Goal: Task Accomplishment & Management: Manage account settings

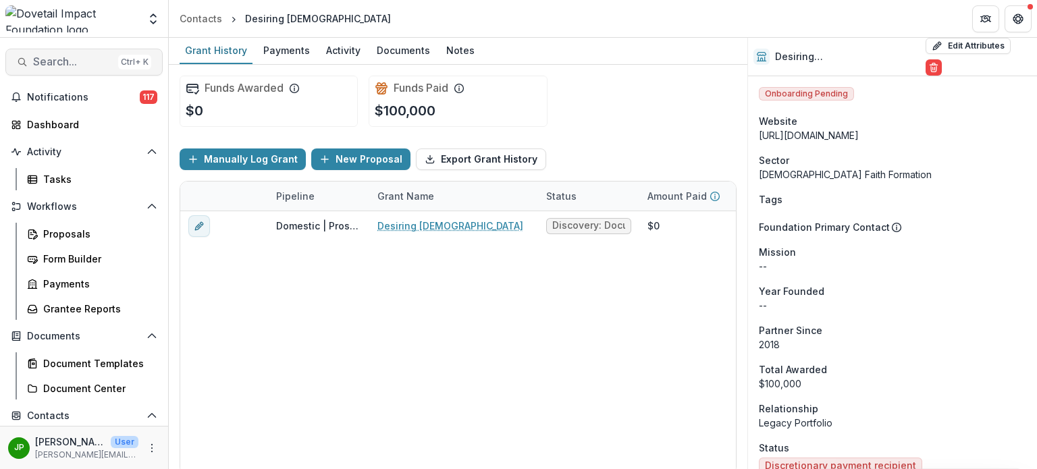
click at [54, 63] on span "Search..." at bounding box center [73, 61] width 80 height 13
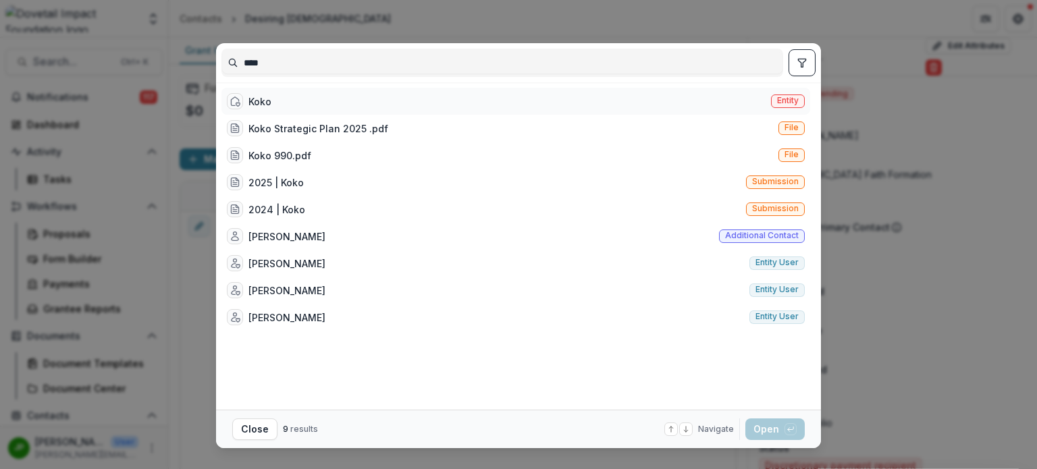
type input "****"
click at [292, 103] on div "Koko Entity" at bounding box center [515, 101] width 588 height 27
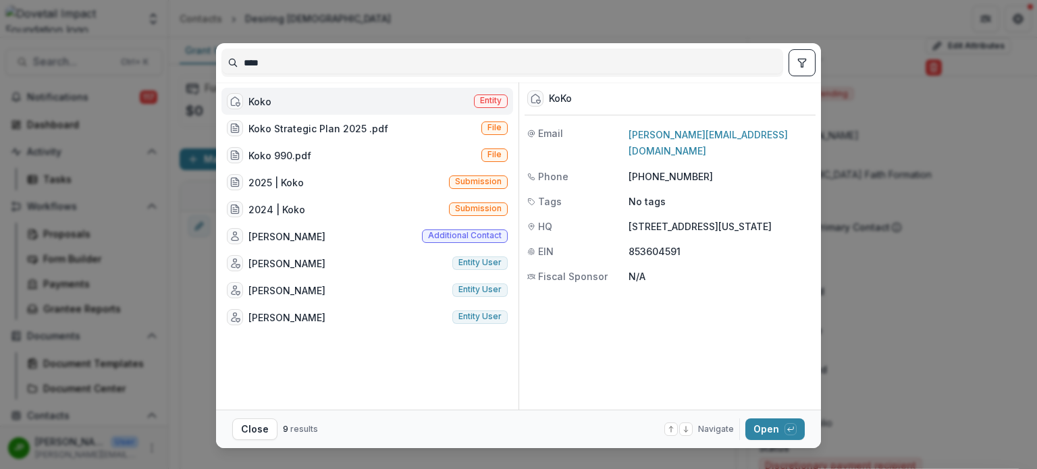
click at [321, 99] on div "Koko Entity" at bounding box center [367, 101] width 292 height 27
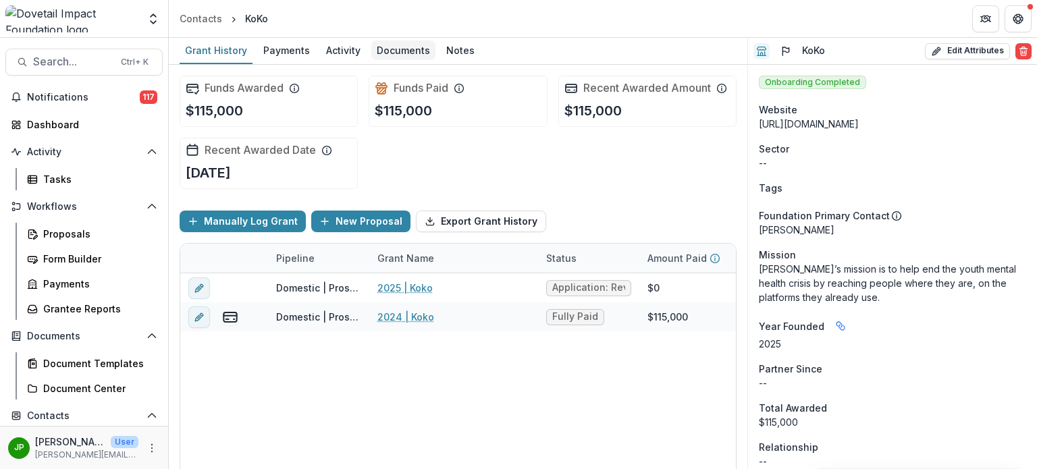
click at [408, 43] on div "Documents" at bounding box center [403, 50] width 64 height 20
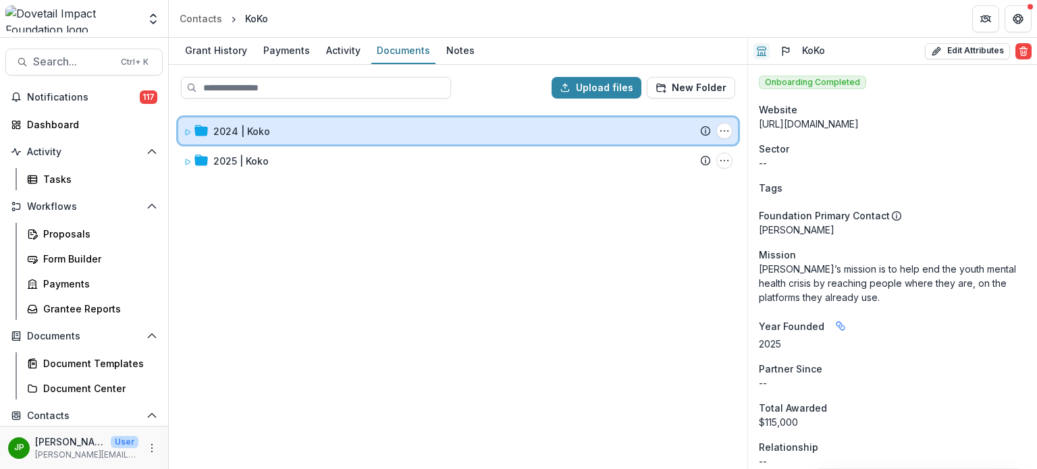
click at [181, 134] on div "2024 | Koko Submission Temelio Proposal Attached proposal documents Report Task…" at bounding box center [457, 130] width 559 height 27
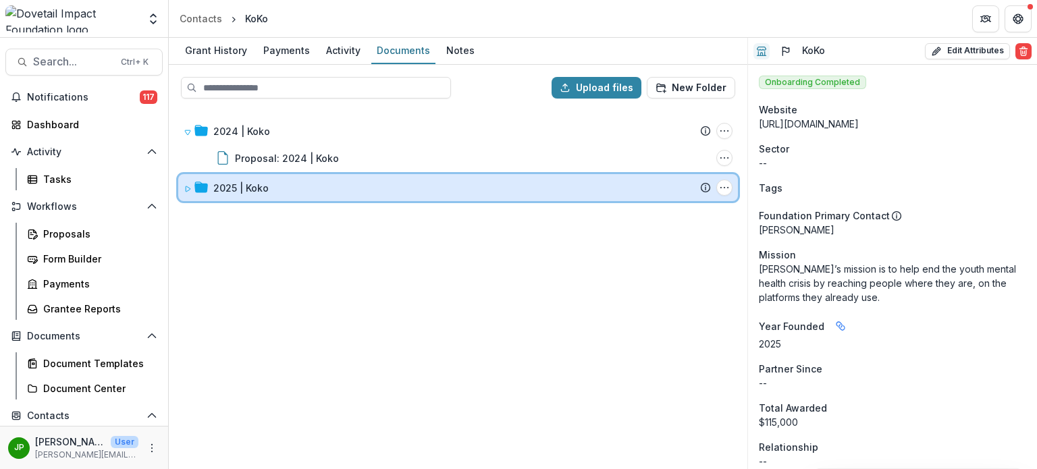
click at [182, 185] on div "2025 | Koko Submission Temelio Proposal Attached proposal documents Report Task…" at bounding box center [457, 187] width 559 height 27
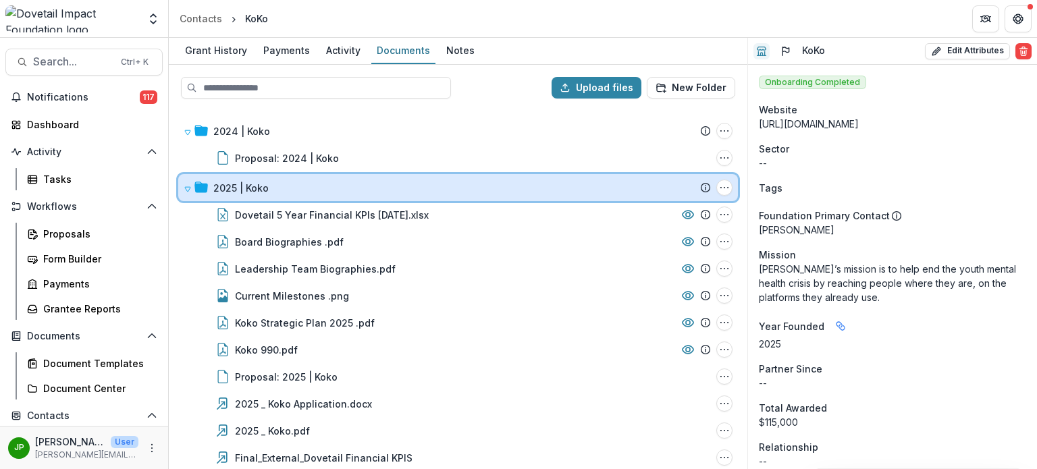
click at [184, 188] on icon at bounding box center [188, 189] width 8 height 8
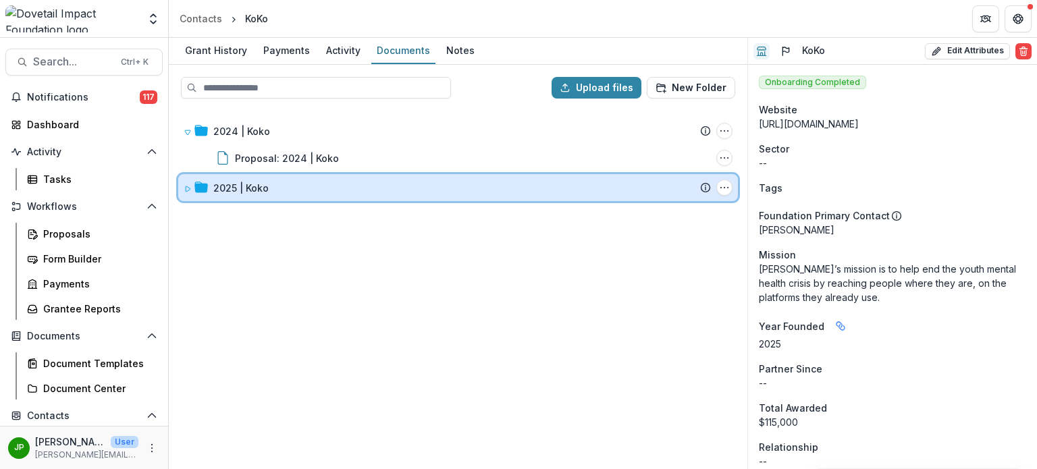
drag, startPoint x: 186, startPoint y: 182, endPoint x: 319, endPoint y: 181, distance: 133.6
click at [186, 182] on span at bounding box center [188, 188] width 8 height 14
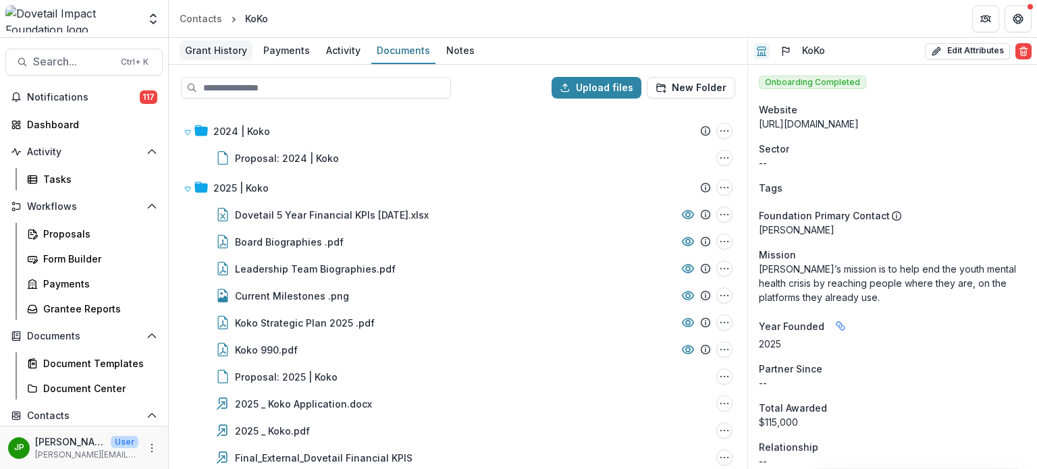
click at [217, 56] on div "Grant History" at bounding box center [216, 50] width 73 height 20
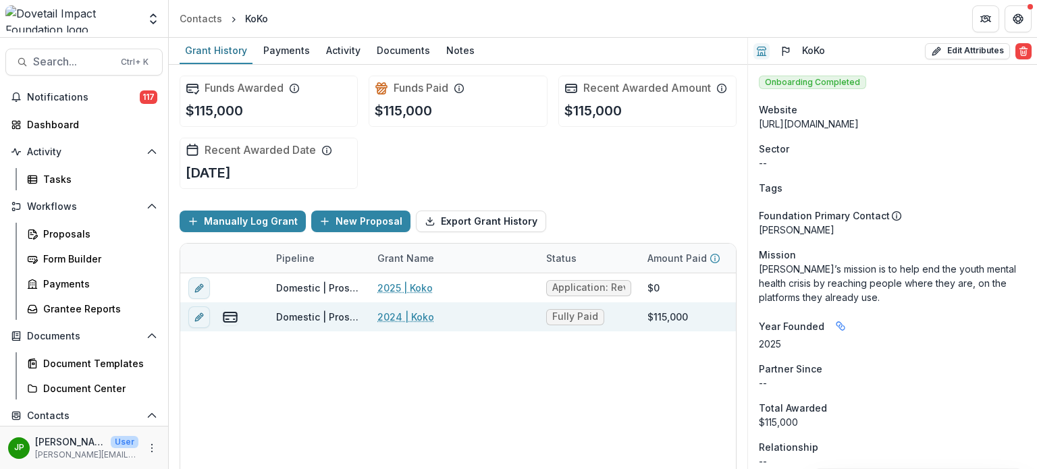
click at [389, 315] on link "2024 | Koko" at bounding box center [405, 317] width 57 height 14
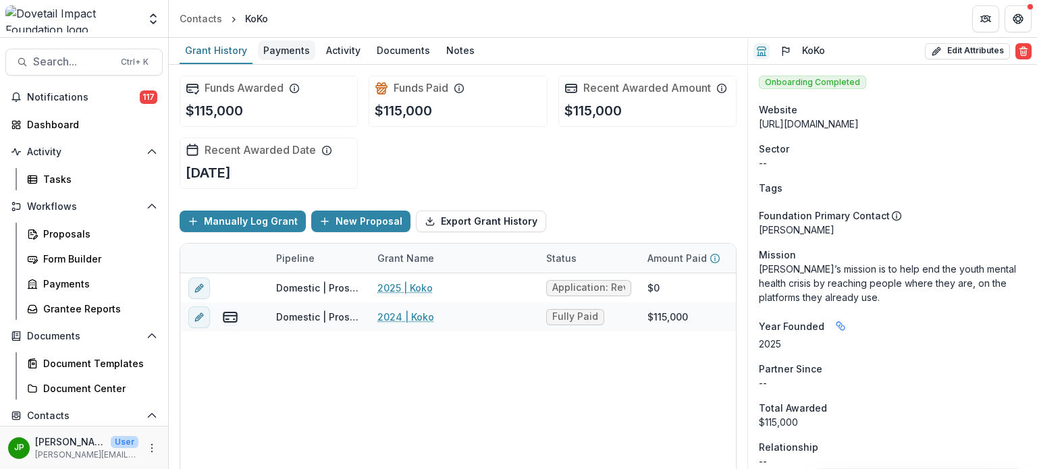
click at [292, 52] on div "Payments" at bounding box center [286, 50] width 57 height 20
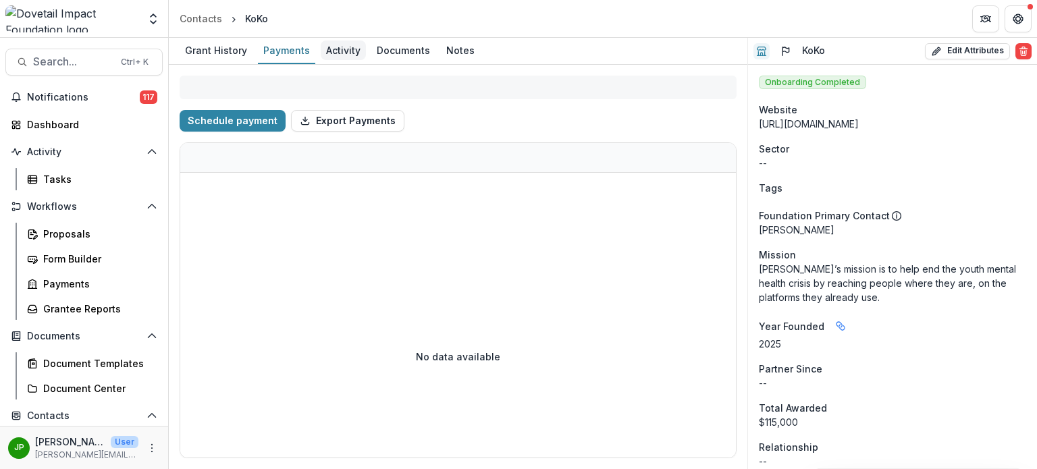
select select "****"
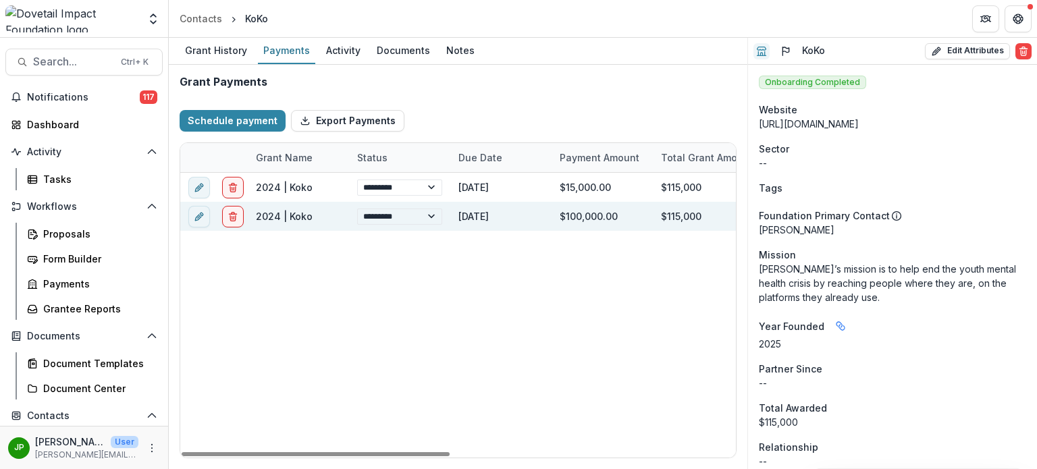
click at [300, 209] on div "2024 | Koko" at bounding box center [284, 216] width 57 height 14
select select "****"
click at [295, 214] on link "2024 | Koko" at bounding box center [284, 216] width 57 height 11
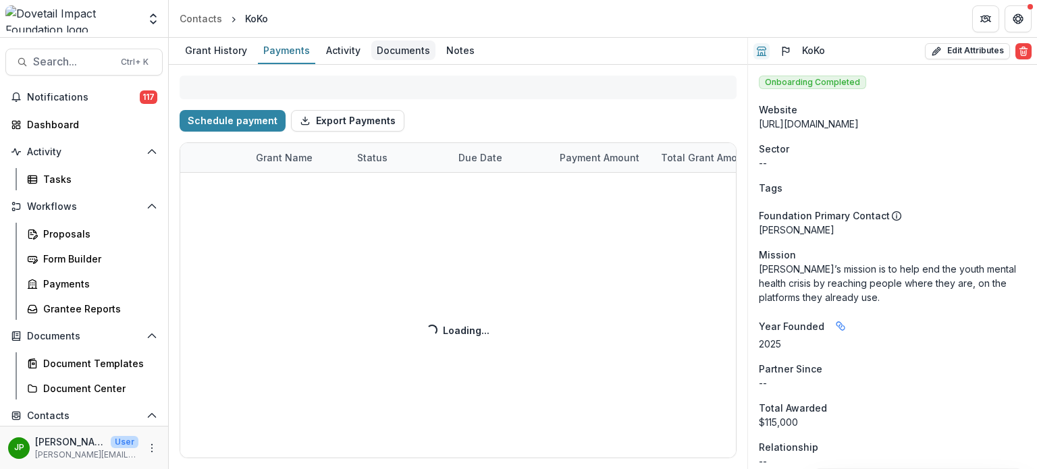
select select "****"
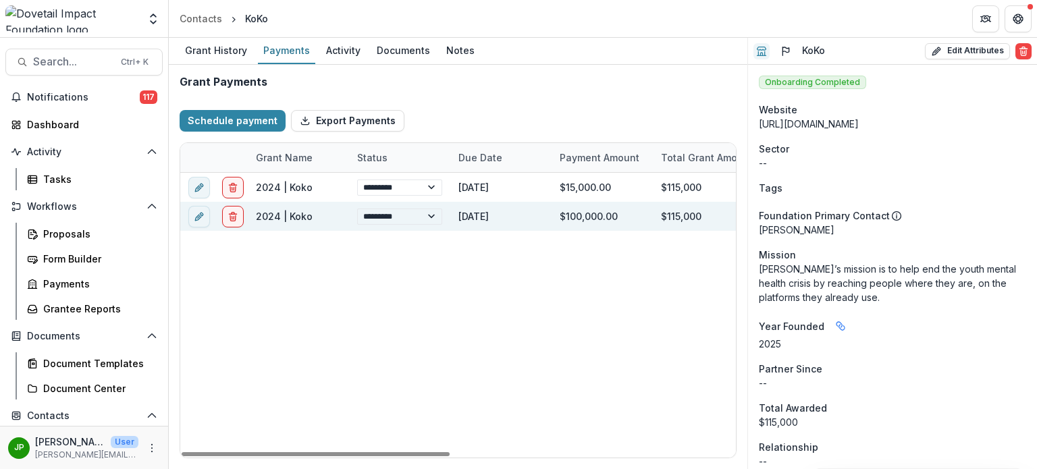
click at [601, 219] on div "$100,000.00" at bounding box center [601, 216] width 101 height 29
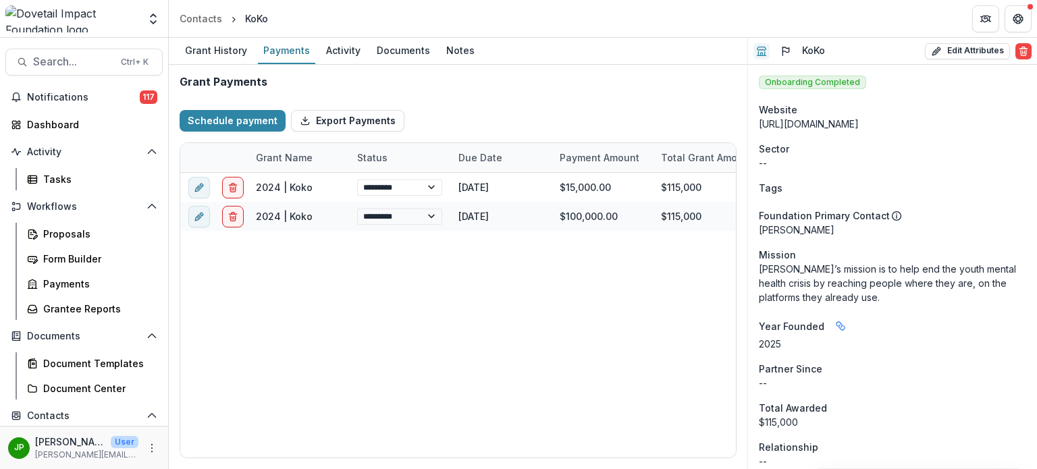
select select "****"
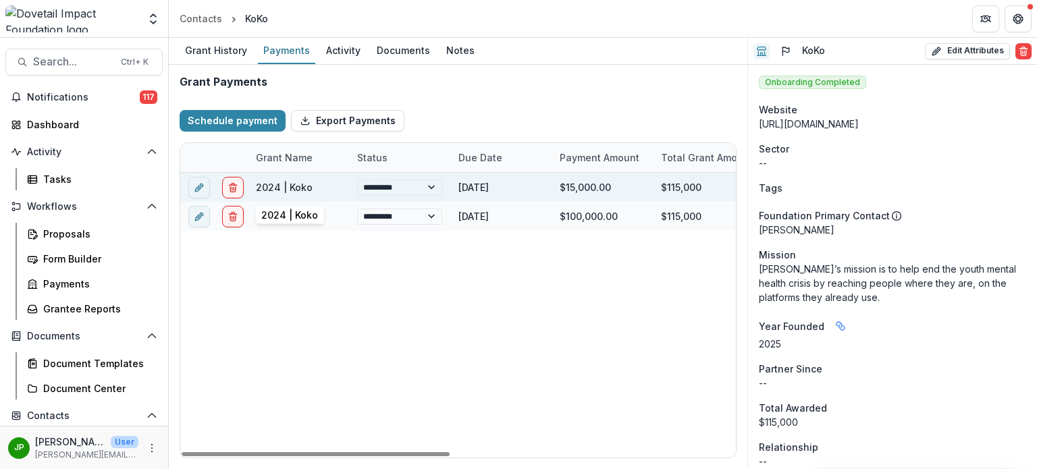
click at [328, 188] on div "2024 | Koko" at bounding box center [298, 187] width 85 height 29
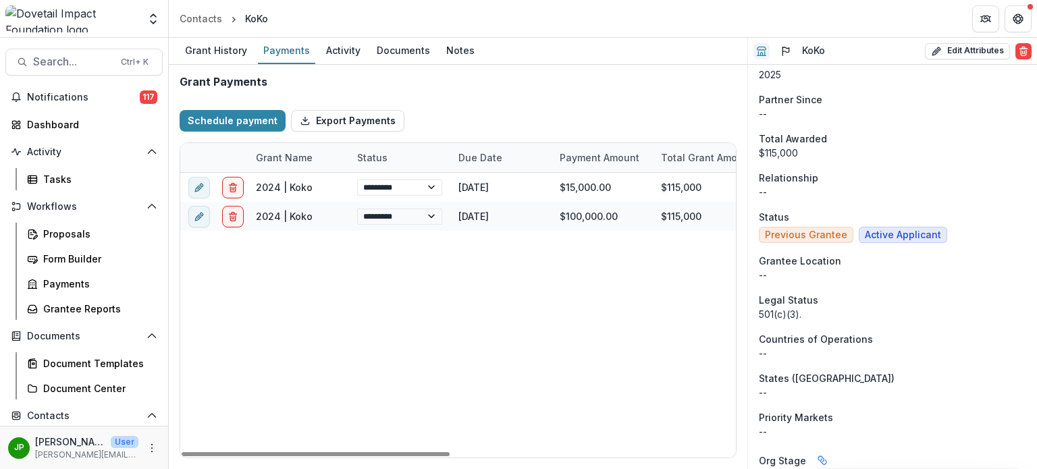
scroll to position [270, 0]
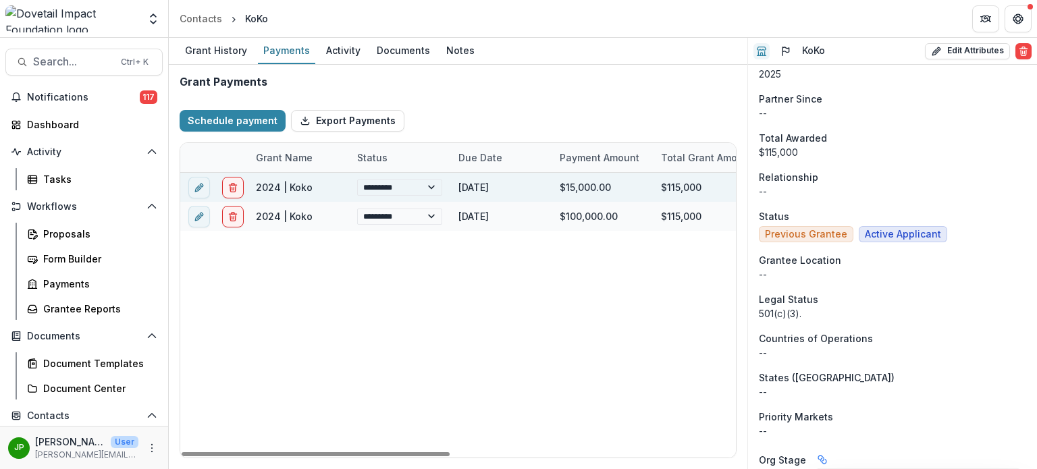
click at [320, 193] on div "2024 | Koko" at bounding box center [298, 187] width 85 height 29
click at [292, 186] on link "2024 | Koko" at bounding box center [284, 187] width 57 height 11
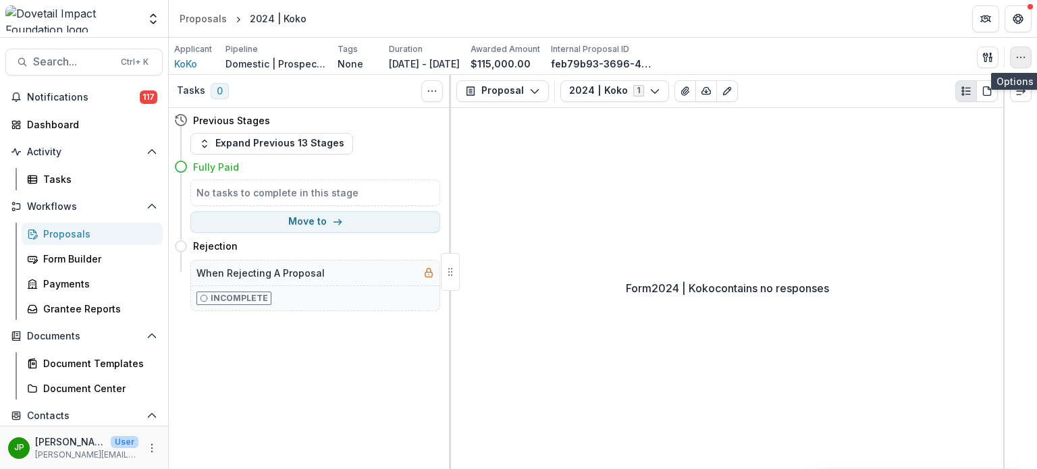
click at [1022, 54] on icon "button" at bounding box center [1020, 57] width 11 height 11
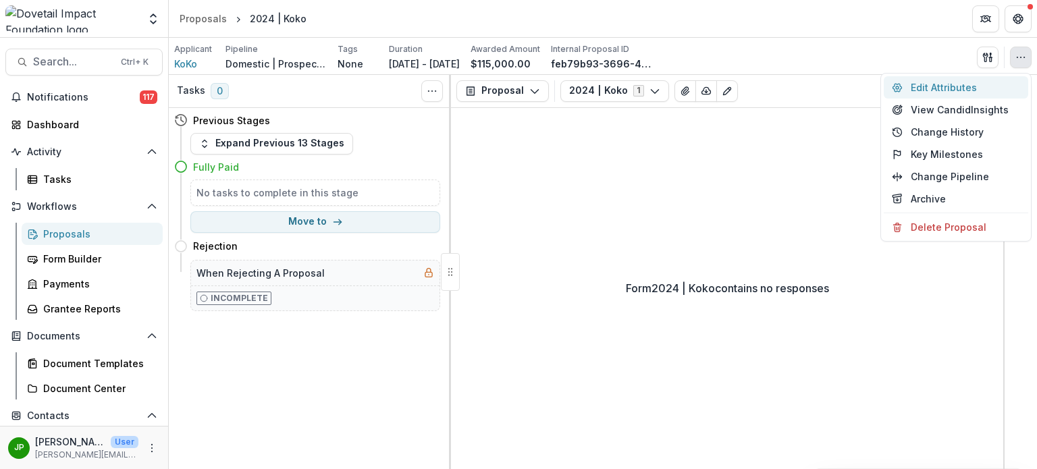
click at [960, 85] on button "Edit Attributes" at bounding box center [955, 87] width 144 height 22
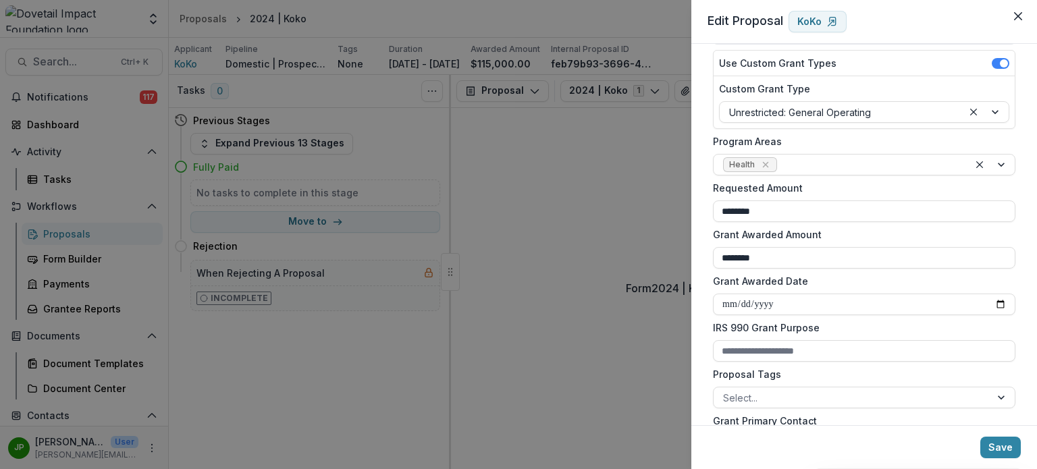
scroll to position [202, 0]
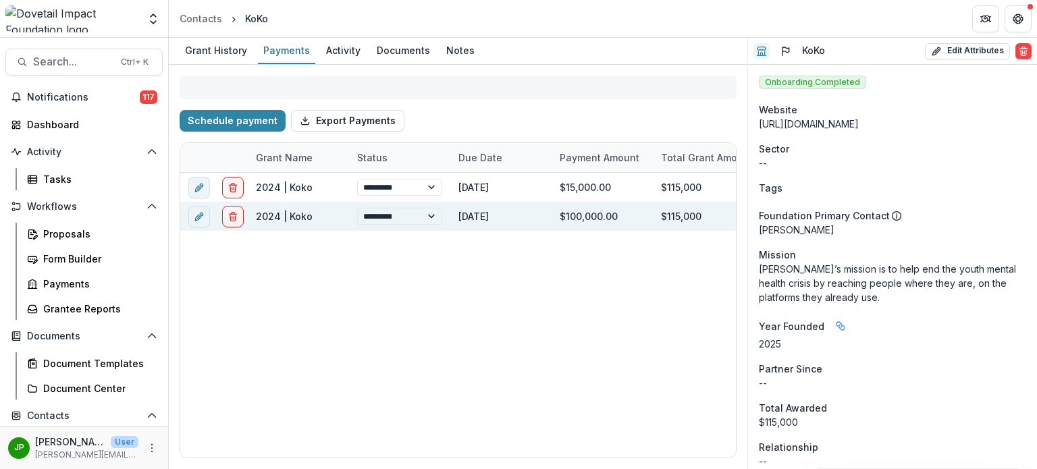
select select "****"
click at [283, 216] on link "2024 | Koko" at bounding box center [284, 216] width 57 height 11
select select "****"
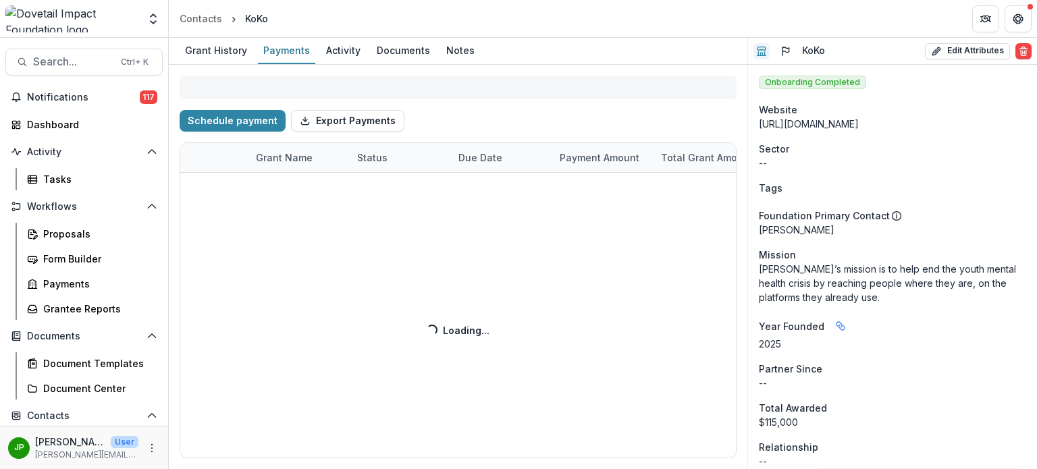
select select "****"
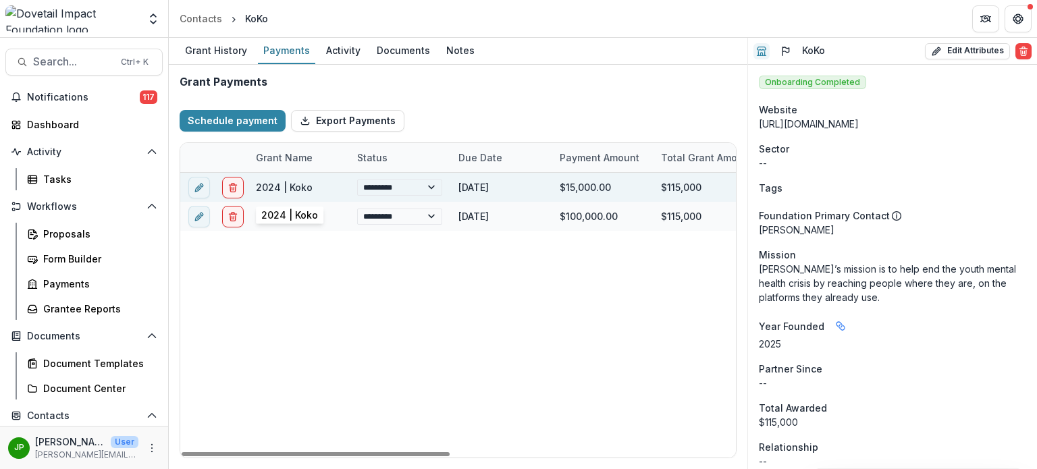
click at [272, 186] on link "2024 | Koko" at bounding box center [284, 187] width 57 height 11
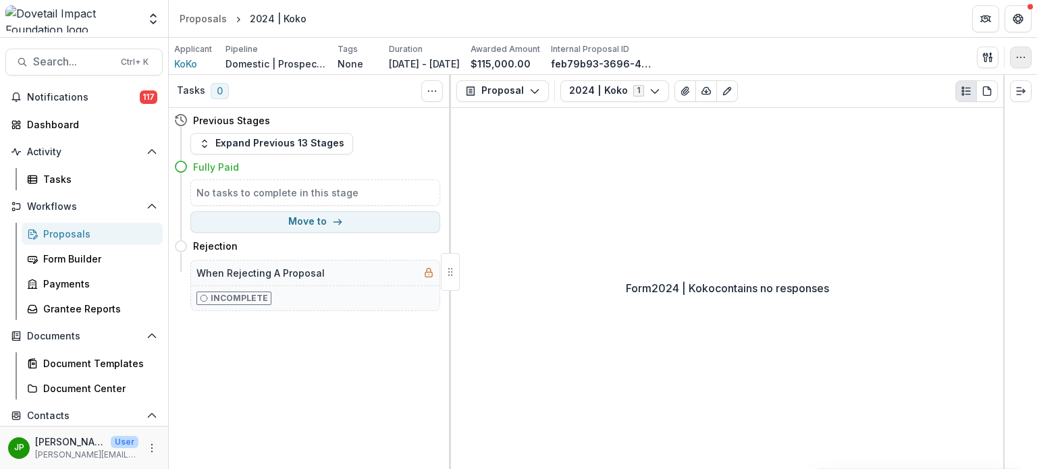
click at [1016, 57] on circle "button" at bounding box center [1016, 57] width 1 height 1
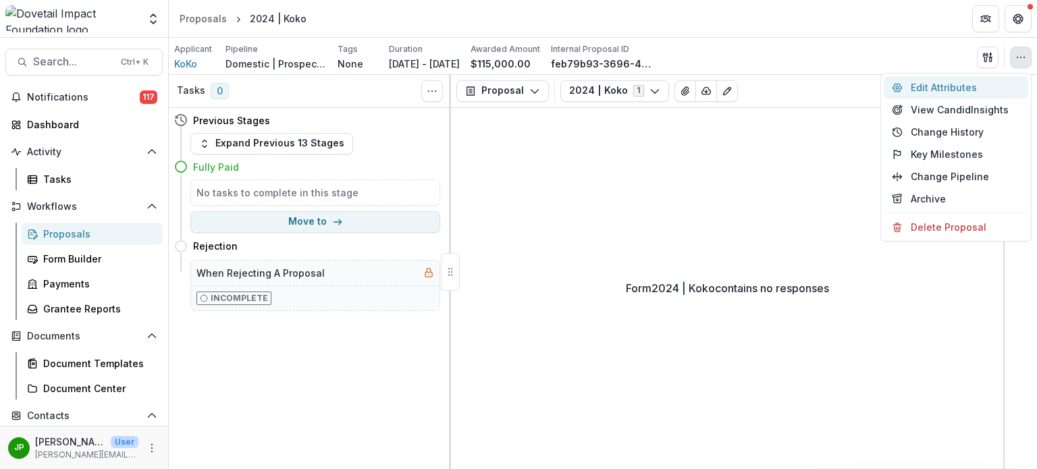
click at [991, 94] on button "Edit Attributes" at bounding box center [955, 87] width 144 height 22
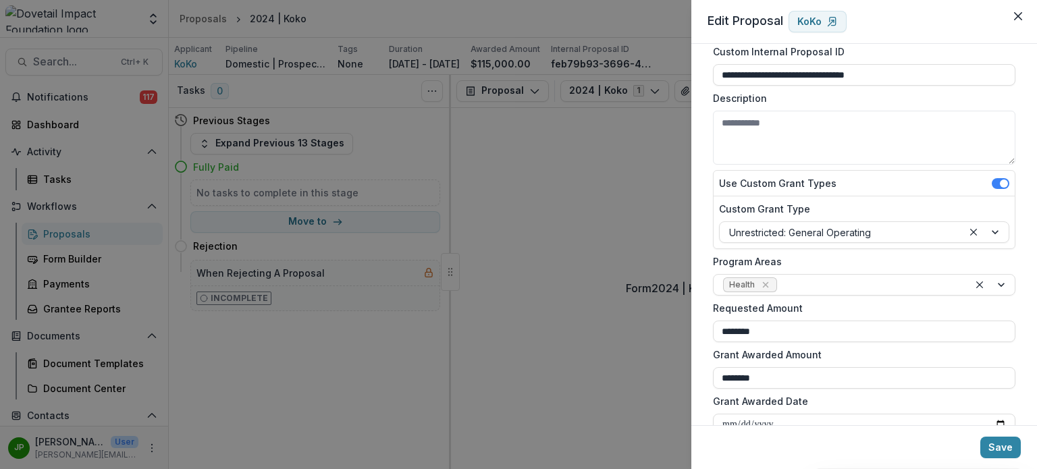
scroll to position [67, 0]
click at [1019, 16] on icon "Close" at bounding box center [1018, 16] width 8 height 8
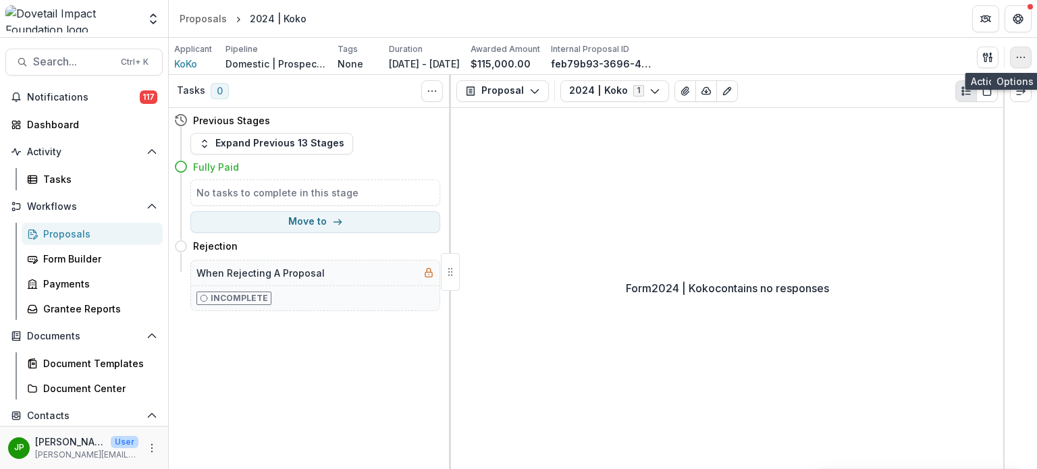
click at [1030, 53] on button "button" at bounding box center [1021, 58] width 22 height 22
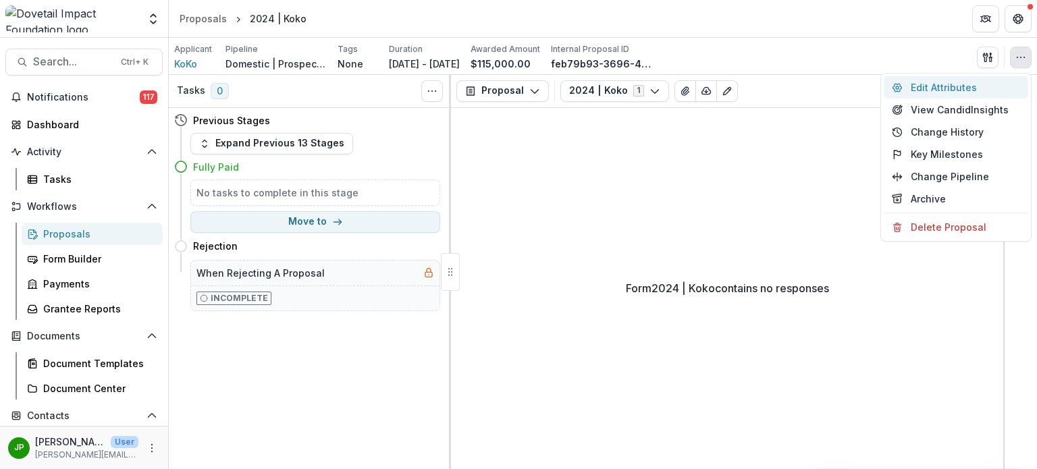
click at [992, 92] on button "Edit Attributes" at bounding box center [955, 87] width 144 height 22
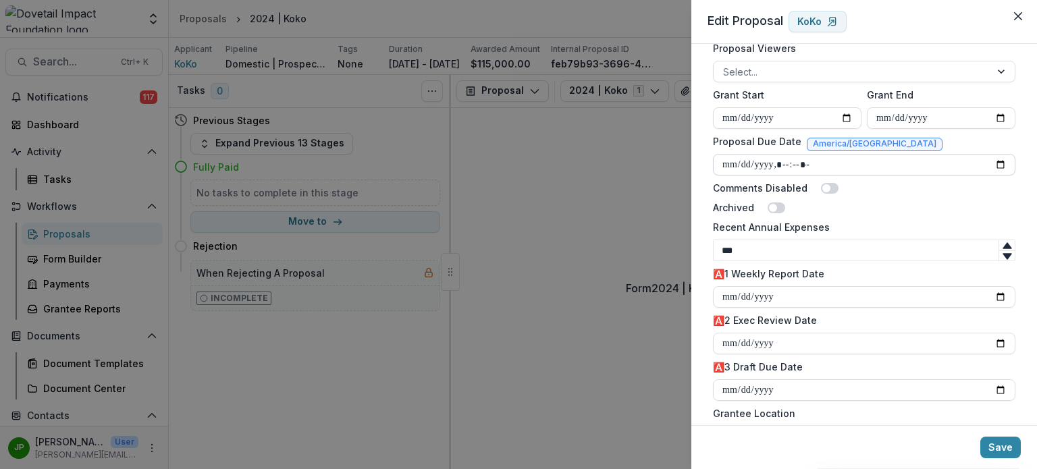
scroll to position [607, 0]
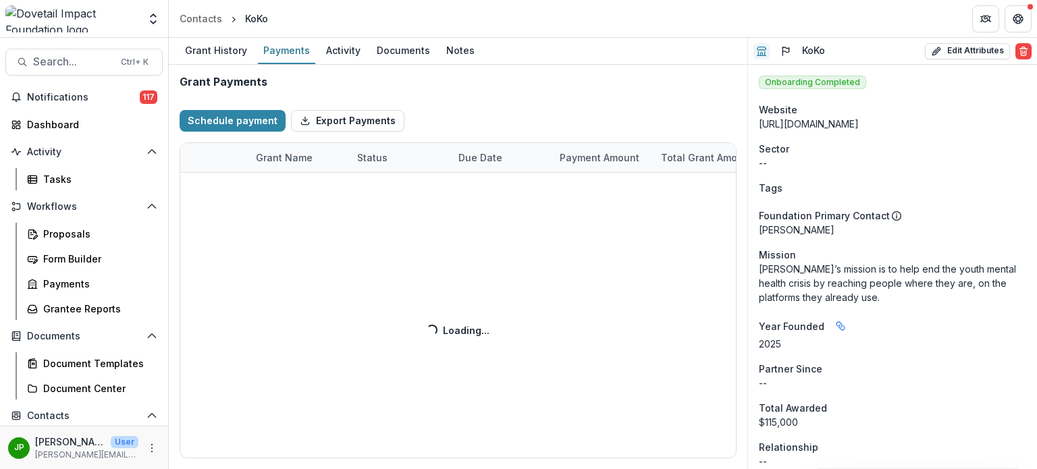
select select "****"
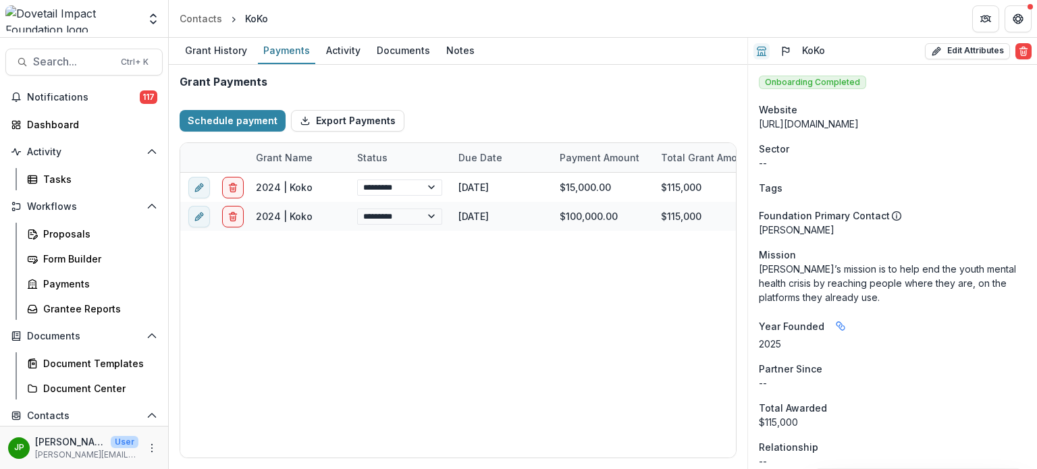
select select "****"
click at [97, 55] on button "Search... Ctrl + K" at bounding box center [83, 62] width 157 height 27
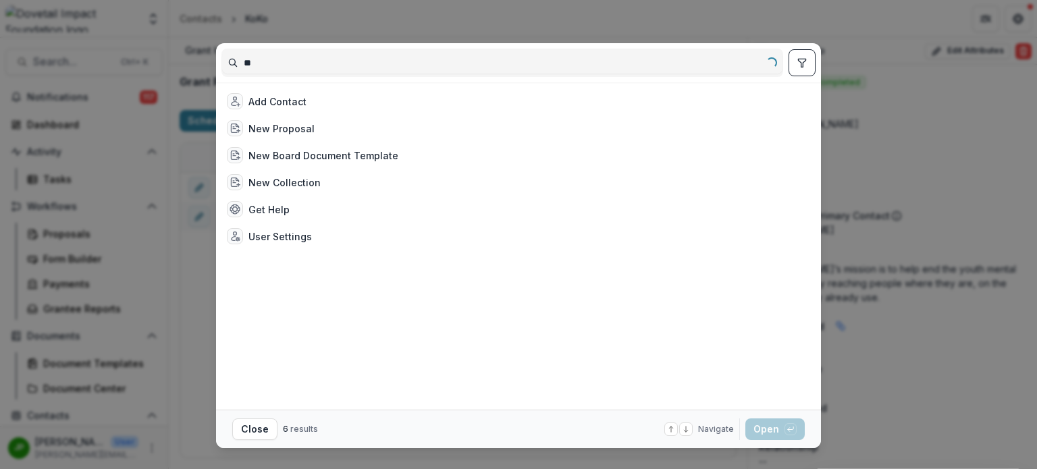
type input "*"
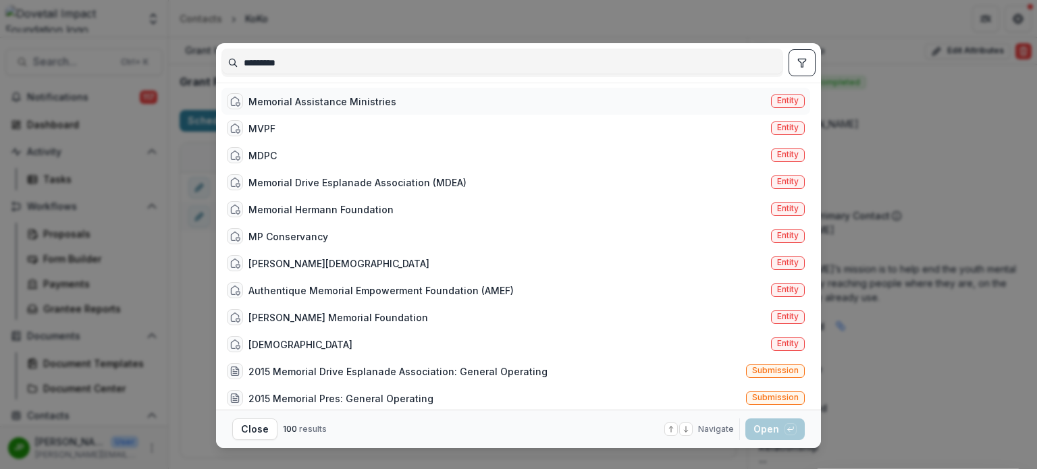
type input "********"
click at [292, 99] on div "Memorial Assistance Ministries" at bounding box center [322, 101] width 148 height 14
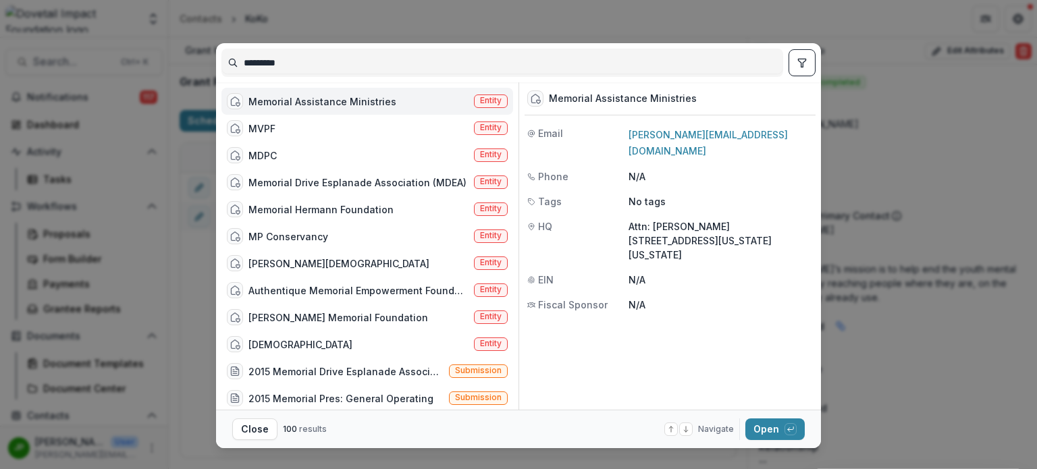
click at [292, 99] on div "Memorial Assistance Ministries" at bounding box center [322, 101] width 148 height 14
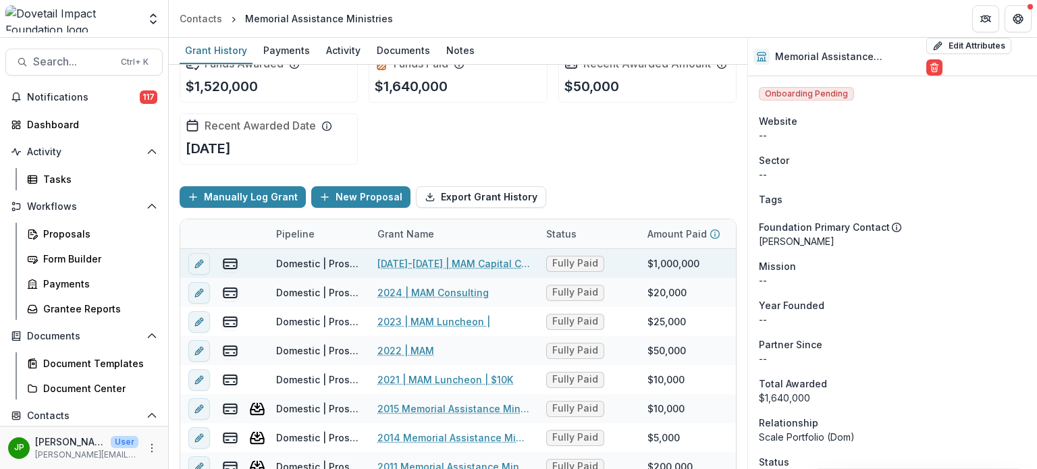
scroll to position [67, 0]
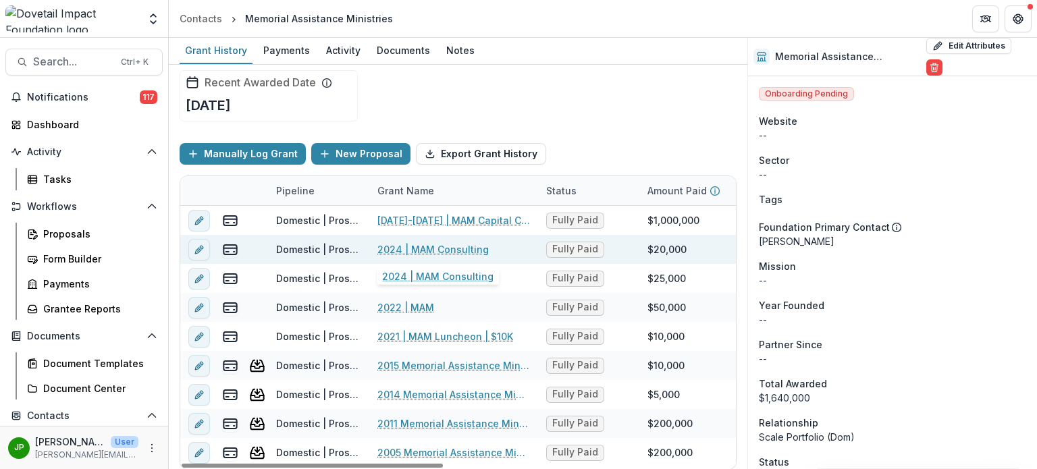
click at [431, 244] on link "2024 | MAM Consulting" at bounding box center [432, 249] width 111 height 14
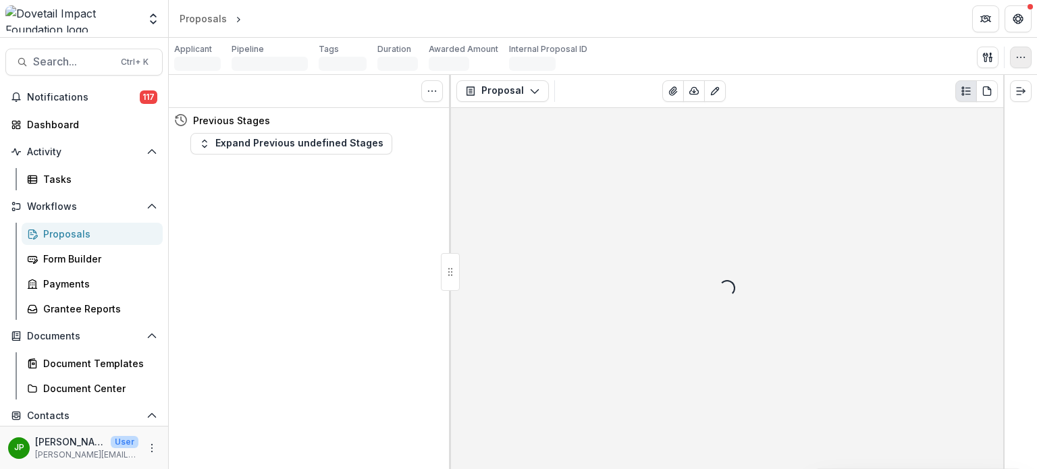
click at [1020, 58] on icon "button" at bounding box center [1020, 57] width 11 height 11
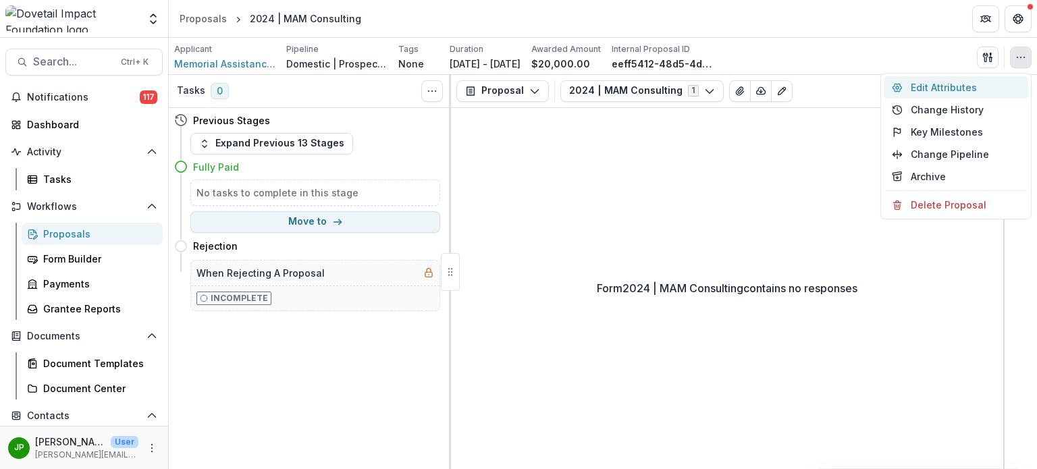
click at [989, 83] on button "Edit Attributes" at bounding box center [955, 87] width 144 height 22
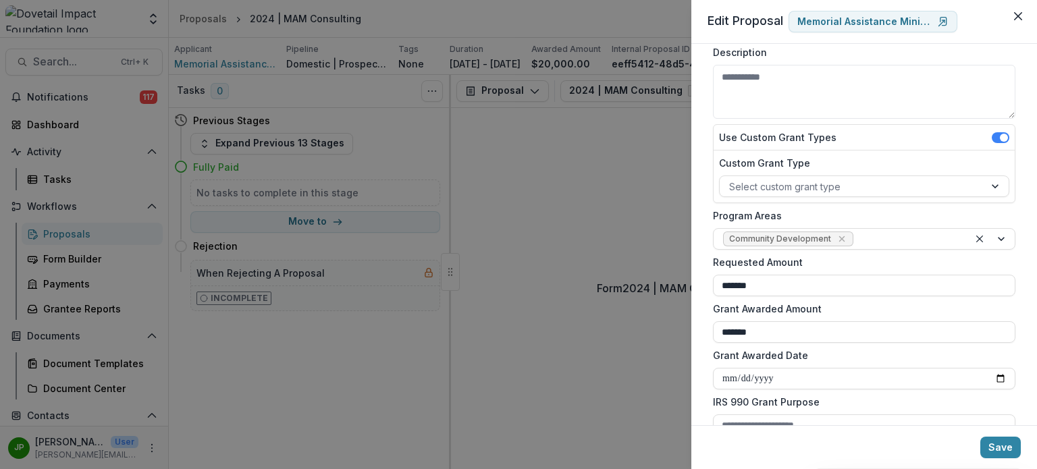
scroll to position [135, 0]
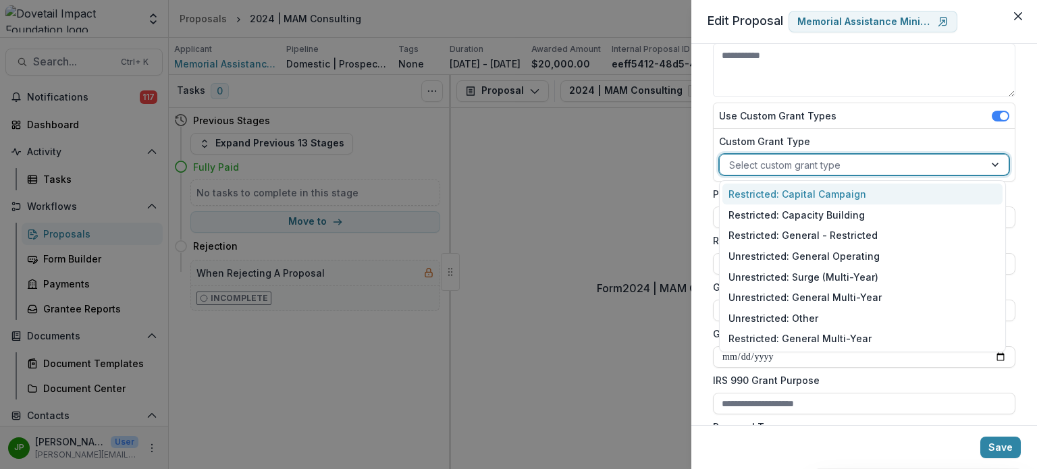
click at [872, 169] on div at bounding box center [852, 165] width 246 height 17
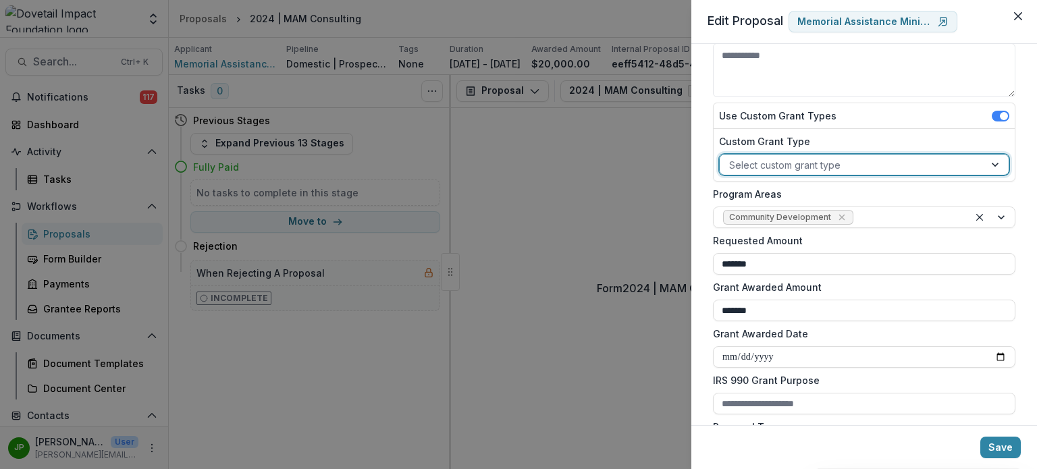
click at [880, 115] on div "Use Custom Grant Types" at bounding box center [863, 116] width 301 height 26
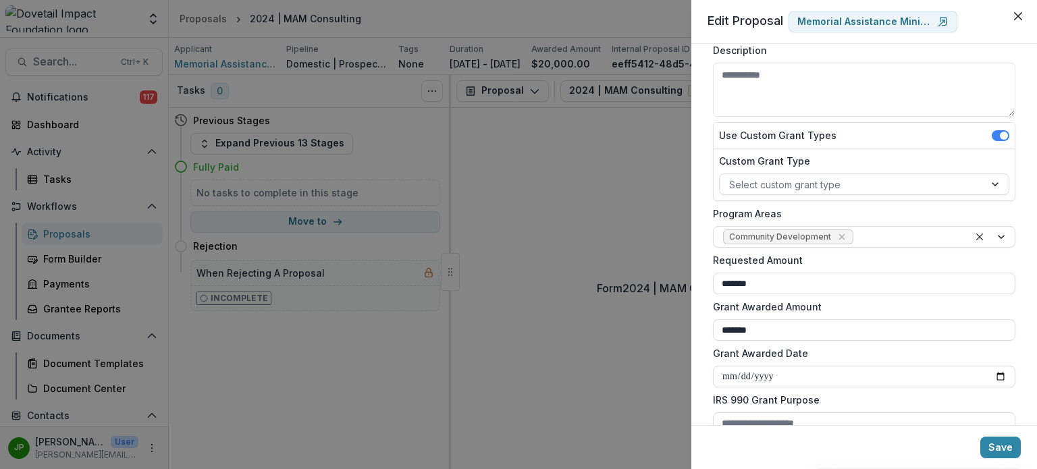
scroll to position [270, 0]
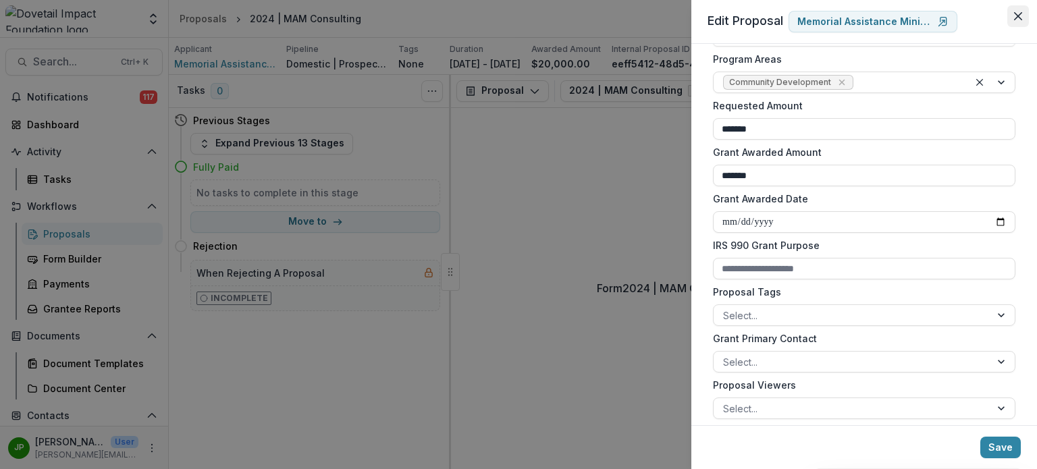
click at [1020, 18] on icon "Close" at bounding box center [1018, 16] width 8 height 8
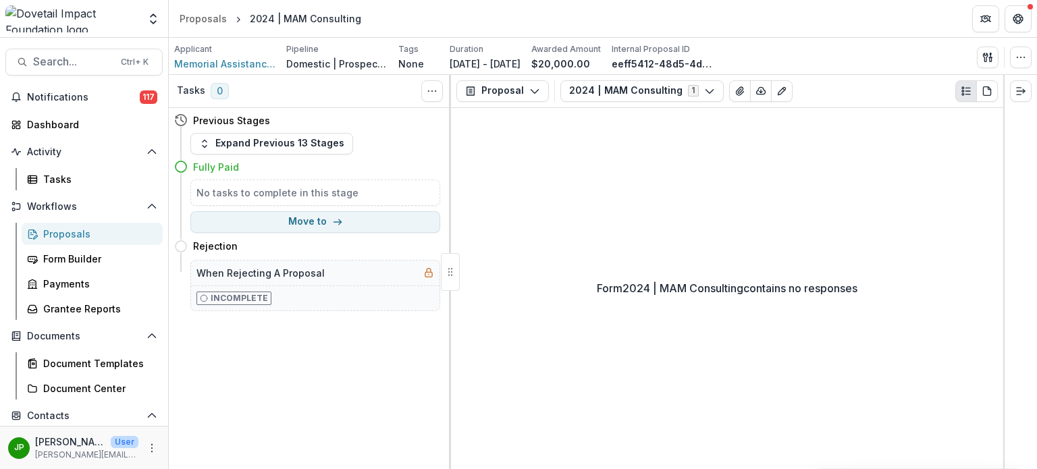
click at [87, 231] on div "Proposals" at bounding box center [97, 234] width 109 height 14
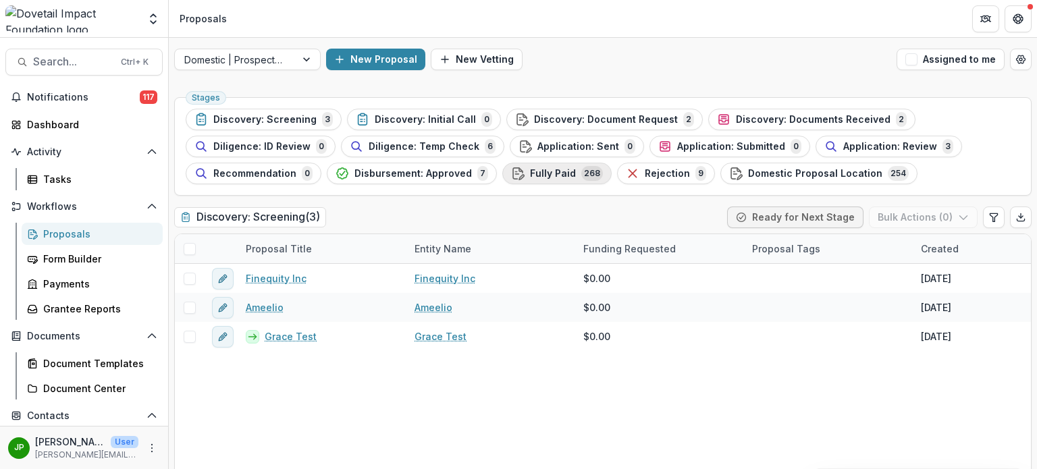
click at [558, 171] on span "Fully Paid" at bounding box center [553, 173] width 46 height 11
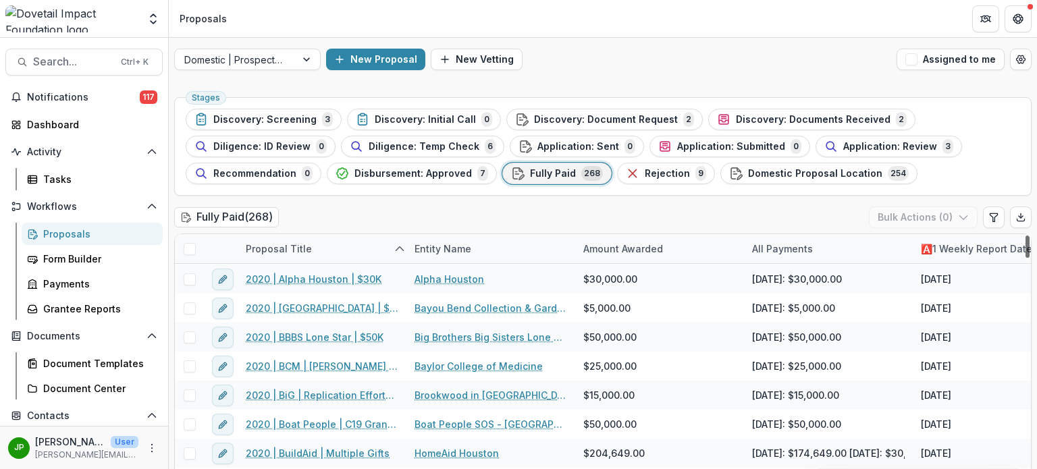
scroll to position [7565, 0]
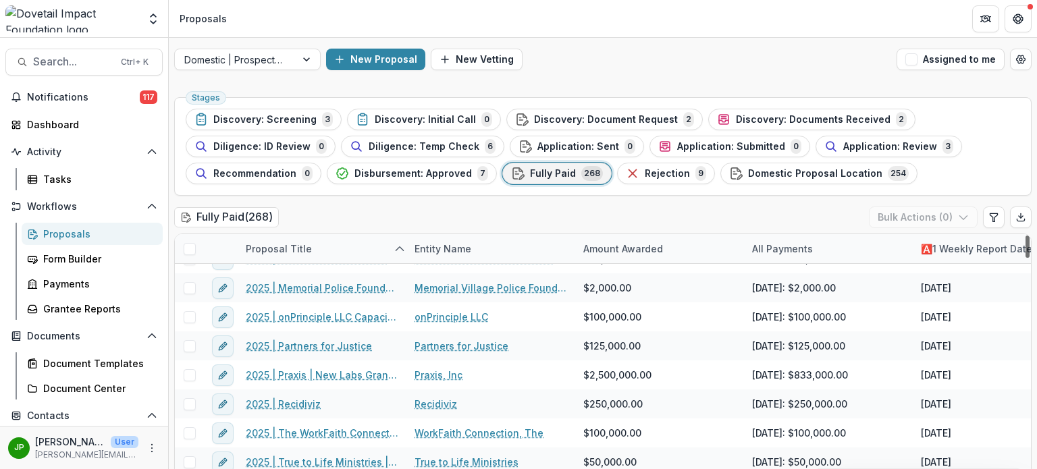
drag, startPoint x: 1023, startPoint y: 256, endPoint x: 1012, endPoint y: 464, distance: 207.5
click at [1025, 258] on div at bounding box center [1027, 247] width 4 height 22
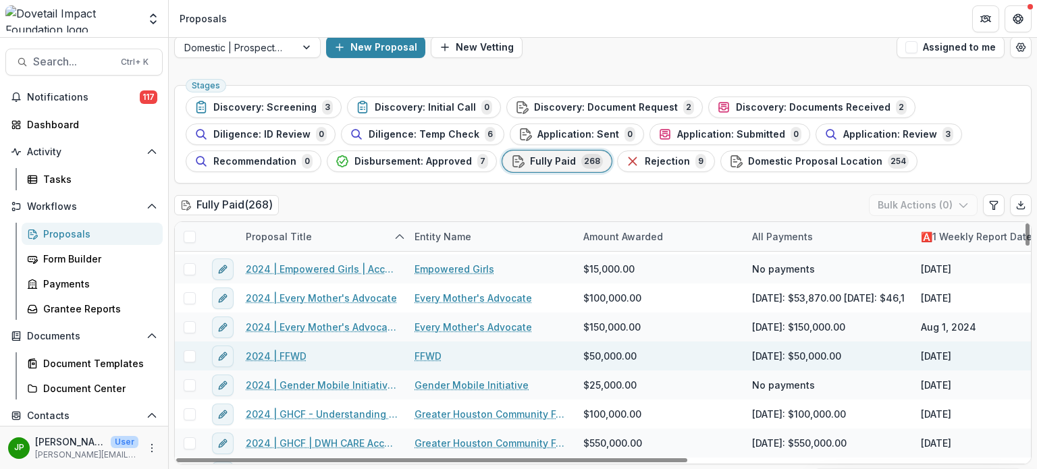
scroll to position [5607, 0]
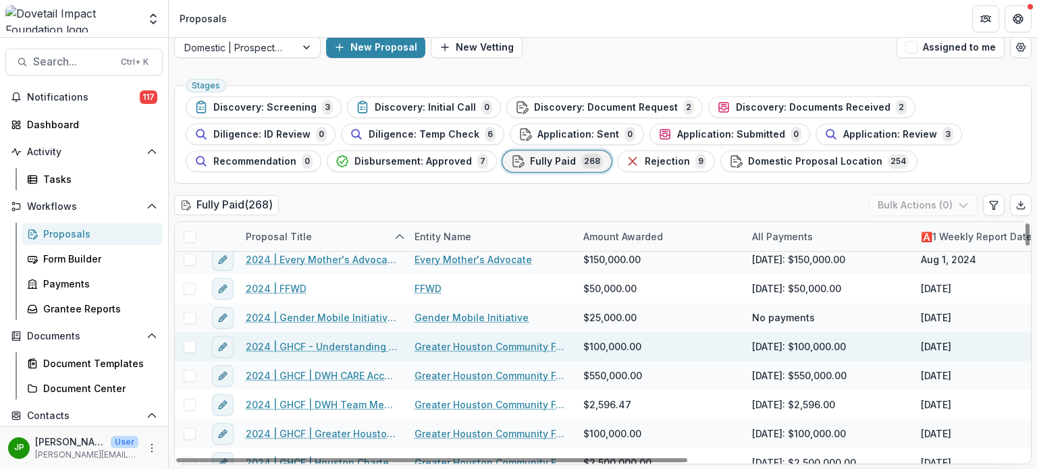
click at [466, 350] on link "Greater Houston Community Foundation" at bounding box center [490, 346] width 153 height 14
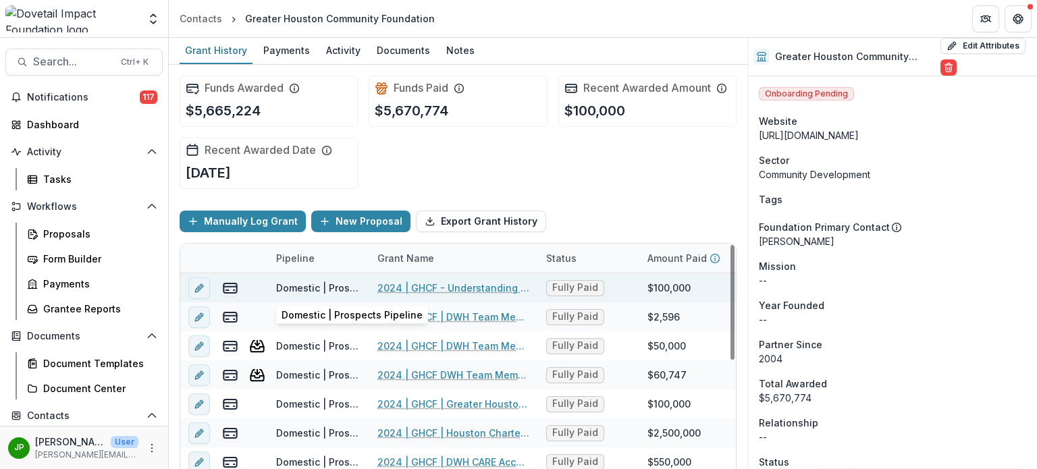
click at [338, 293] on div "Domestic | Prospects Pipeline" at bounding box center [318, 288] width 85 height 14
click at [318, 285] on div "Domestic | Prospects Pipeline" at bounding box center [318, 288] width 85 height 14
click at [424, 288] on link "2024 | GHCF - Understanding [PERSON_NAME] Institute Research" at bounding box center [453, 288] width 153 height 14
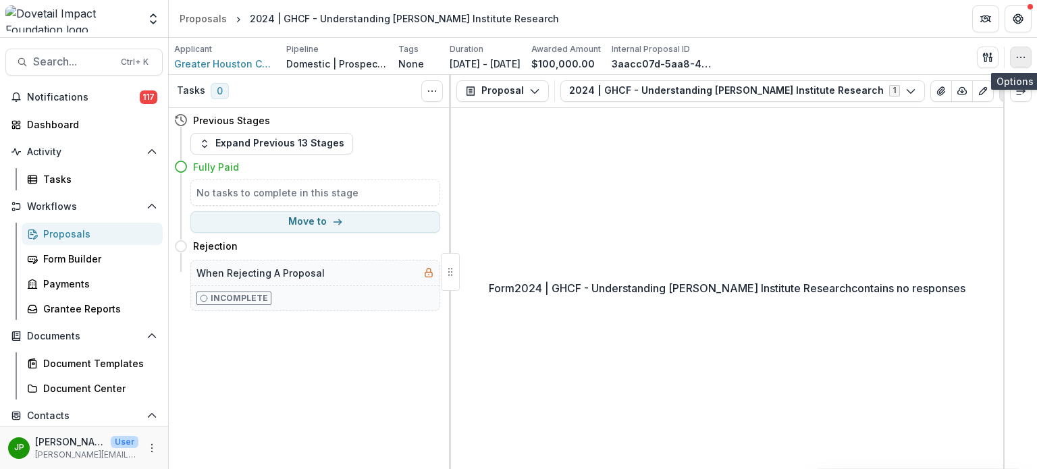
click at [1028, 56] on button "button" at bounding box center [1021, 58] width 22 height 22
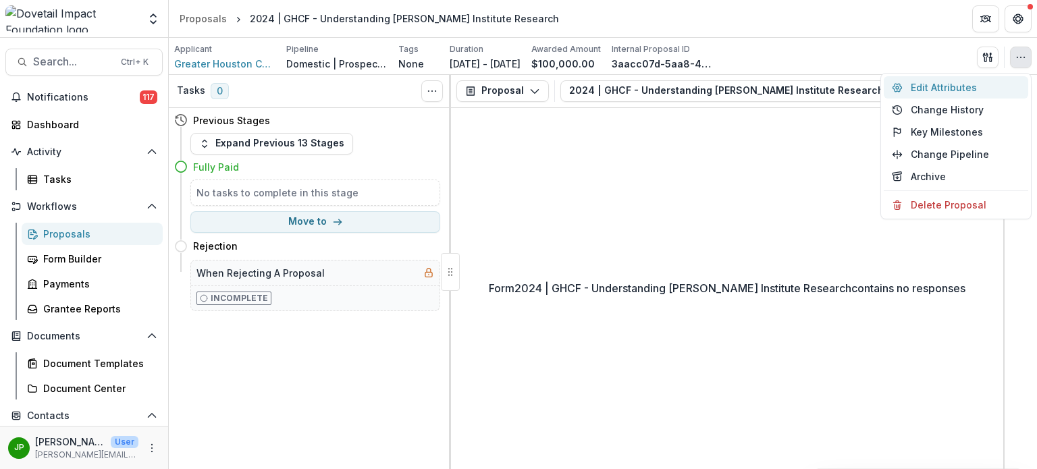
click at [979, 91] on button "Edit Attributes" at bounding box center [955, 87] width 144 height 22
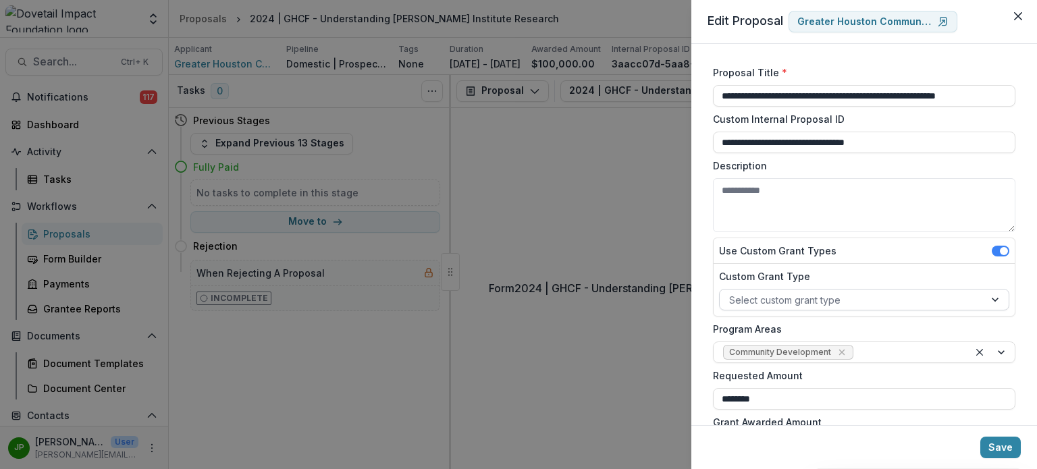
click at [910, 297] on div at bounding box center [852, 300] width 246 height 17
click at [908, 277] on label "Custom Grant Type" at bounding box center [860, 276] width 282 height 14
click at [732, 293] on input "Custom Grant Type" at bounding box center [730, 300] width 3 height 14
click at [1020, 18] on icon "Close" at bounding box center [1018, 16] width 8 height 8
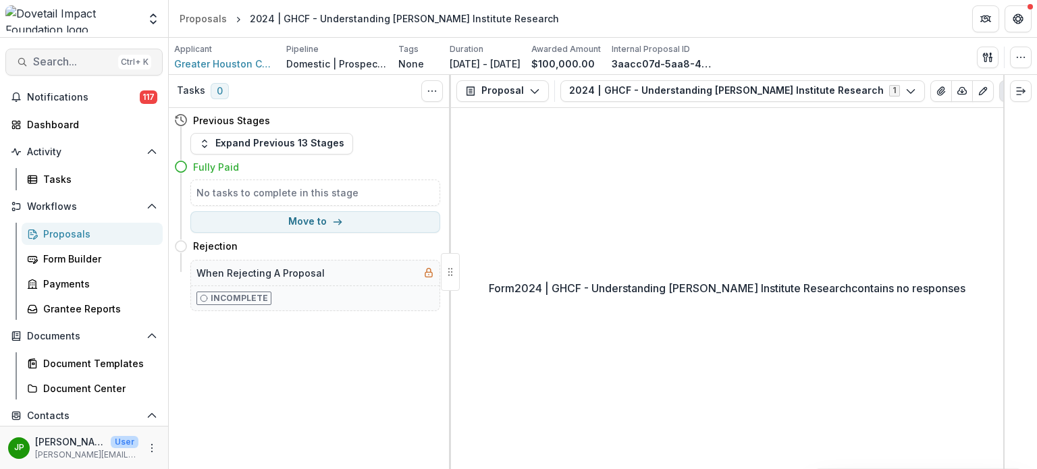
click at [49, 63] on span "Search..." at bounding box center [73, 61] width 80 height 13
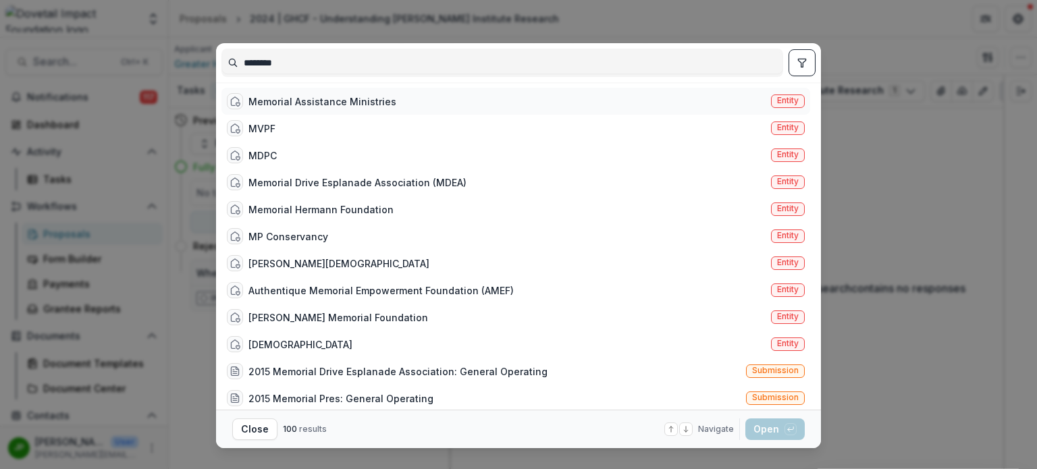
type input "********"
click at [259, 105] on div "Memorial Assistance Ministries" at bounding box center [322, 101] width 148 height 14
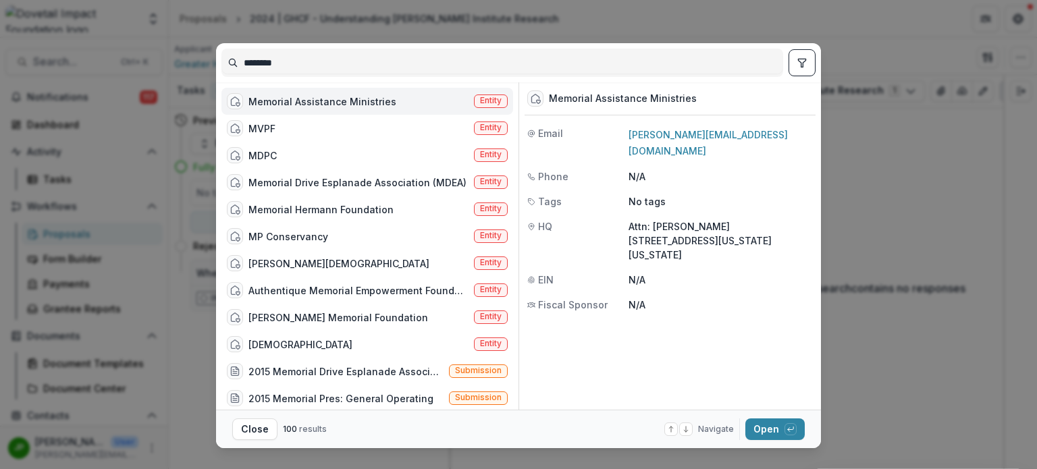
click at [389, 101] on div "Memorial Assistance Ministries Entity" at bounding box center [367, 101] width 292 height 27
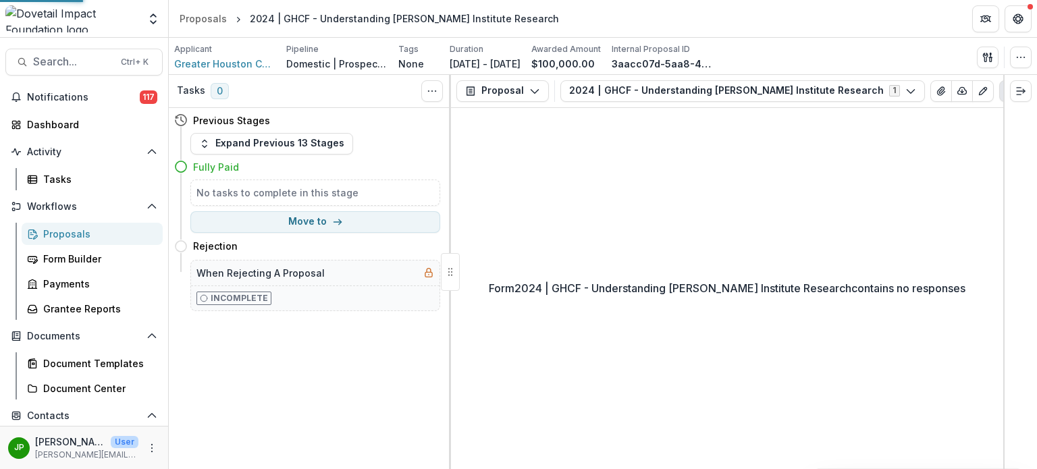
click at [389, 101] on div "Memorial Assistance Ministries Entity" at bounding box center [369, 102] width 288 height 27
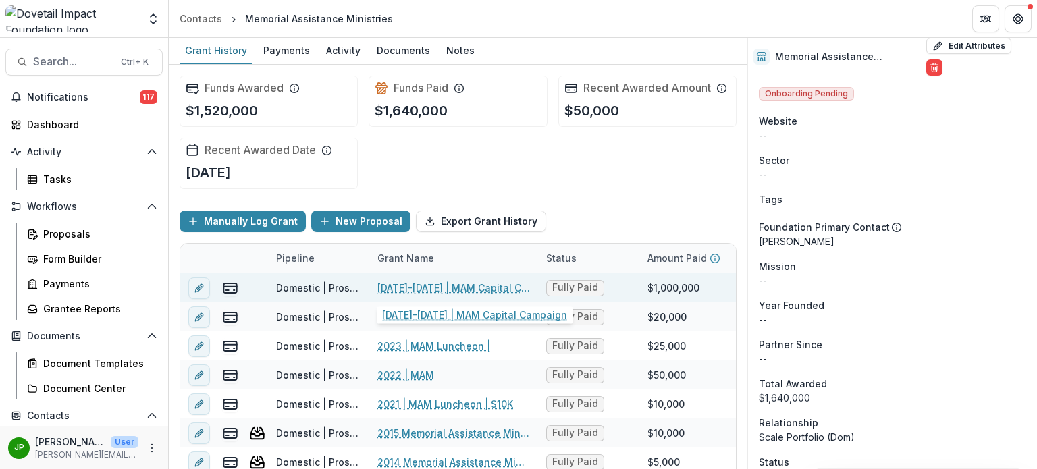
click at [439, 285] on link "[DATE]-[DATE] | MAM Capital Campaign" at bounding box center [453, 288] width 153 height 14
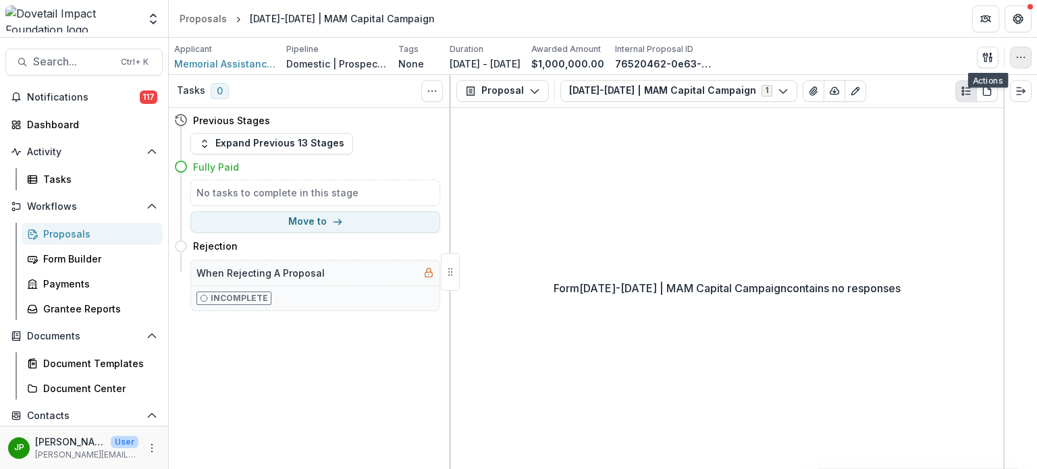
click at [1022, 55] on icon "button" at bounding box center [1020, 57] width 11 height 11
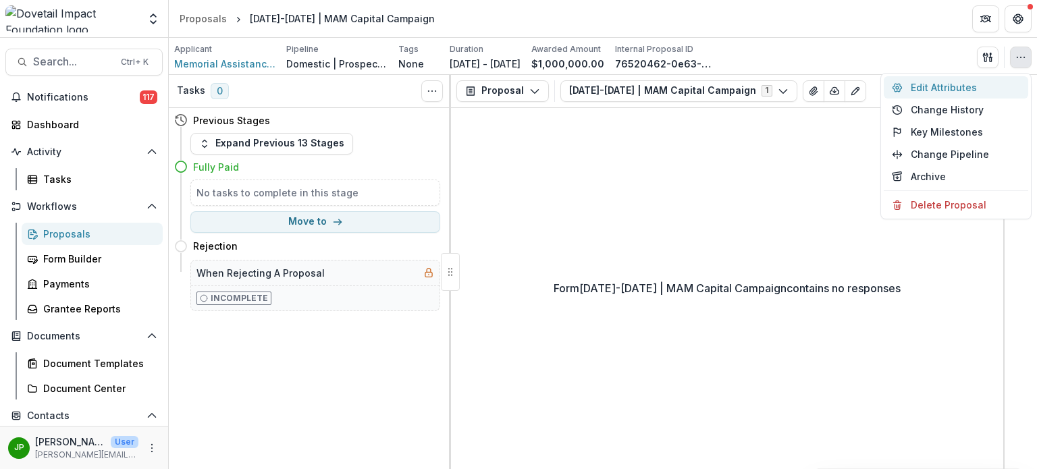
click at [977, 80] on button "Edit Attributes" at bounding box center [955, 87] width 144 height 22
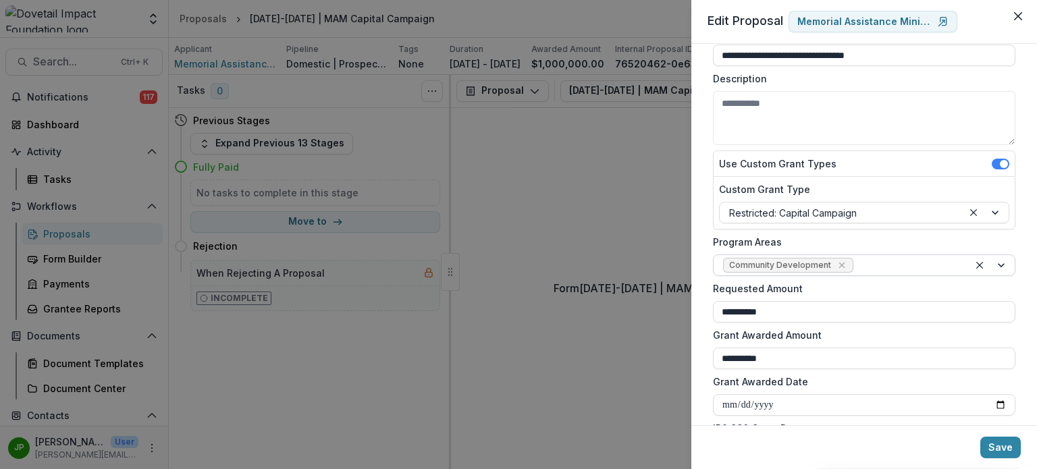
scroll to position [67, 0]
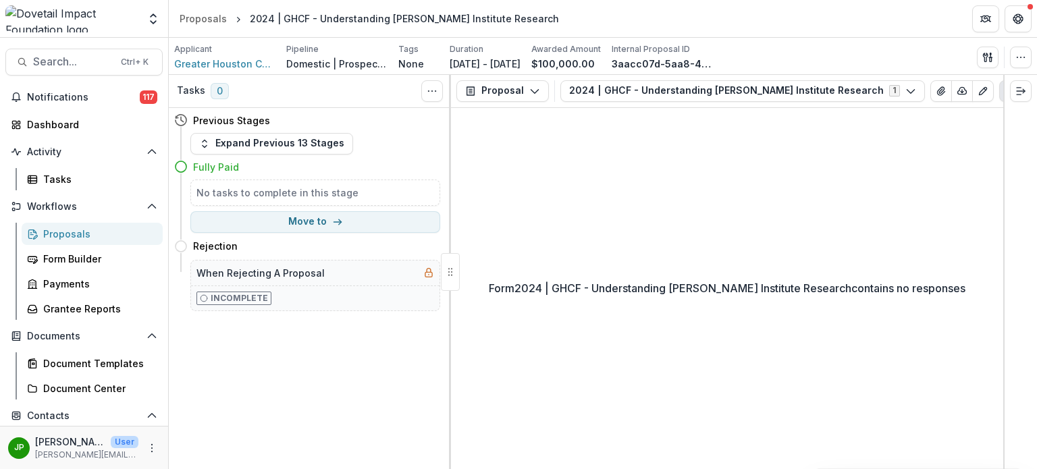
click at [84, 235] on div "Proposals" at bounding box center [97, 234] width 109 height 14
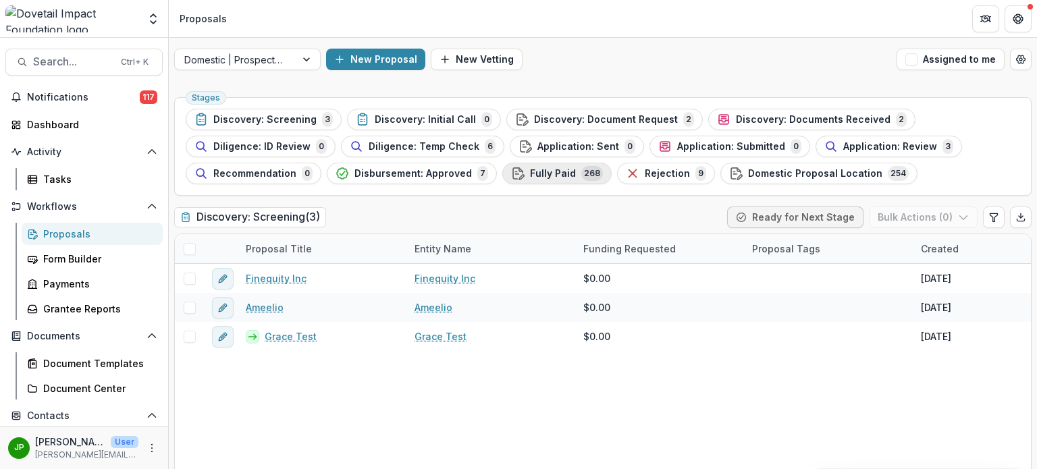
click at [553, 171] on span "Fully Paid" at bounding box center [553, 173] width 46 height 11
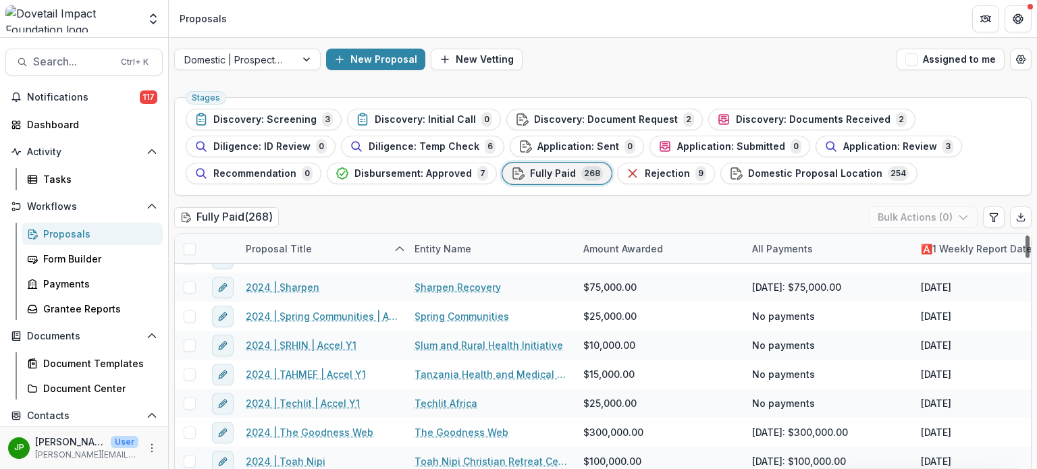
scroll to position [6986, 0]
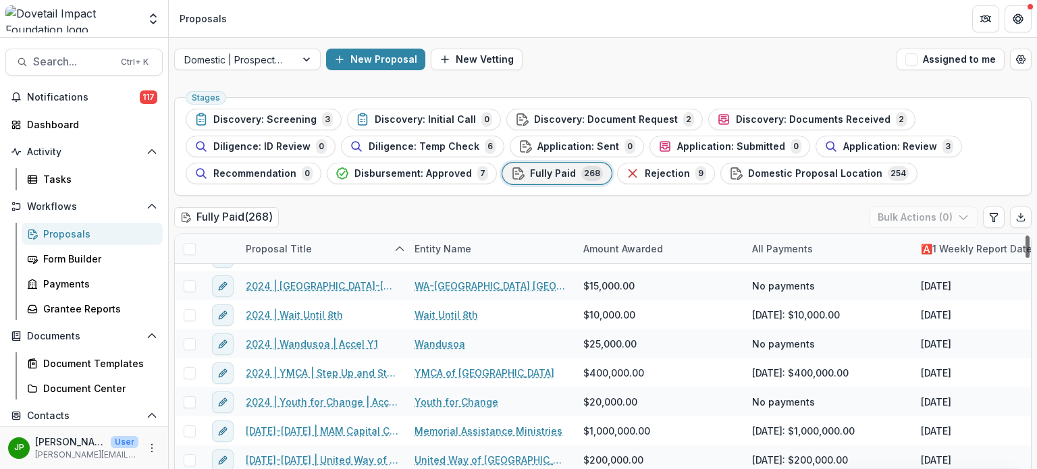
drag, startPoint x: 1022, startPoint y: 247, endPoint x: 1026, endPoint y: 441, distance: 193.7
click at [1026, 258] on div at bounding box center [1027, 247] width 4 height 22
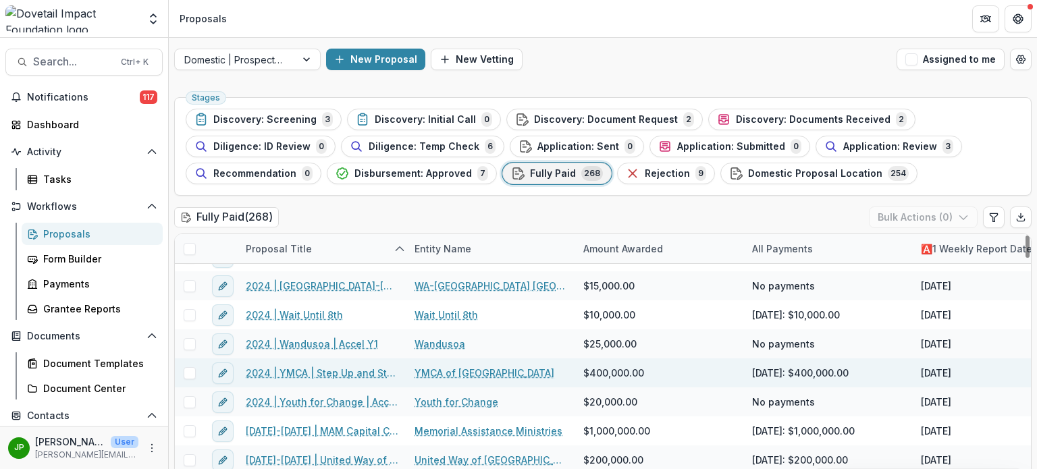
click at [334, 369] on link "2024 | YMCA | Step Up and Step Out Campaign" at bounding box center [322, 373] width 153 height 14
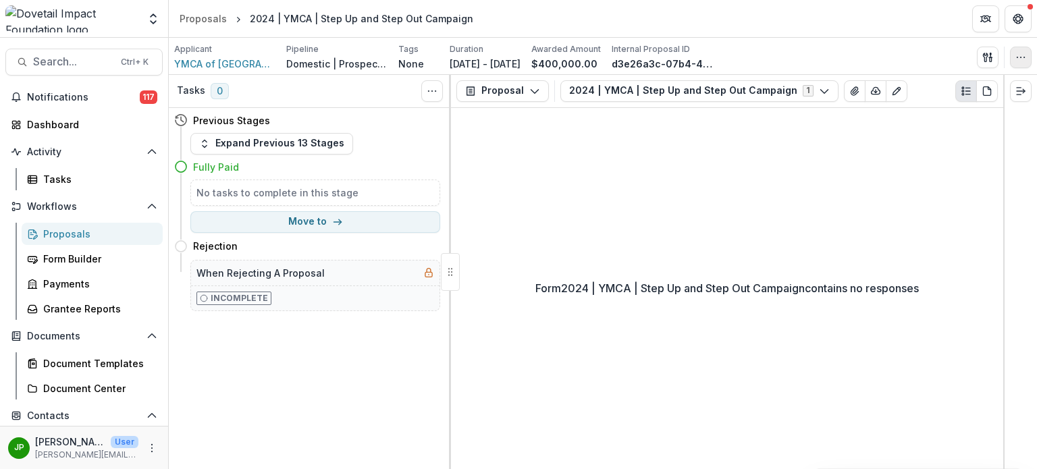
click at [1023, 60] on icon "button" at bounding box center [1020, 57] width 11 height 11
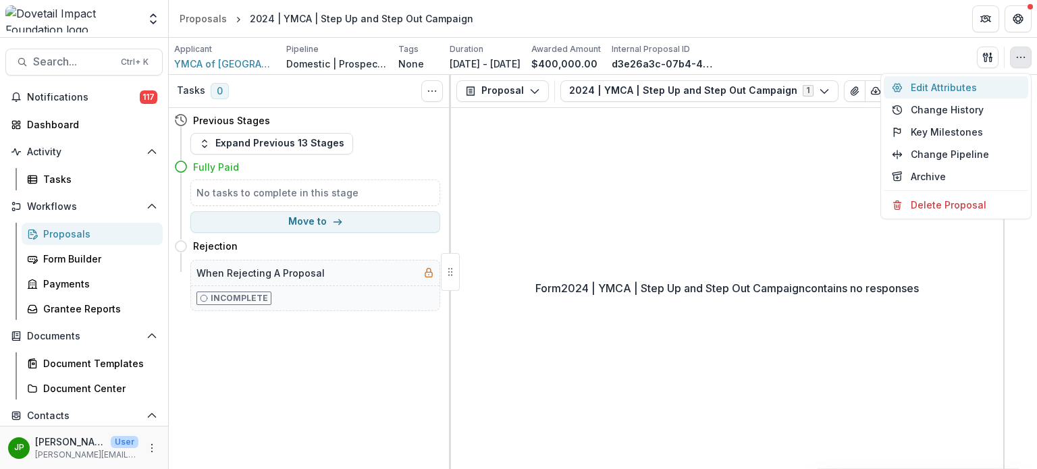
click at [972, 90] on button "Edit Attributes" at bounding box center [955, 87] width 144 height 22
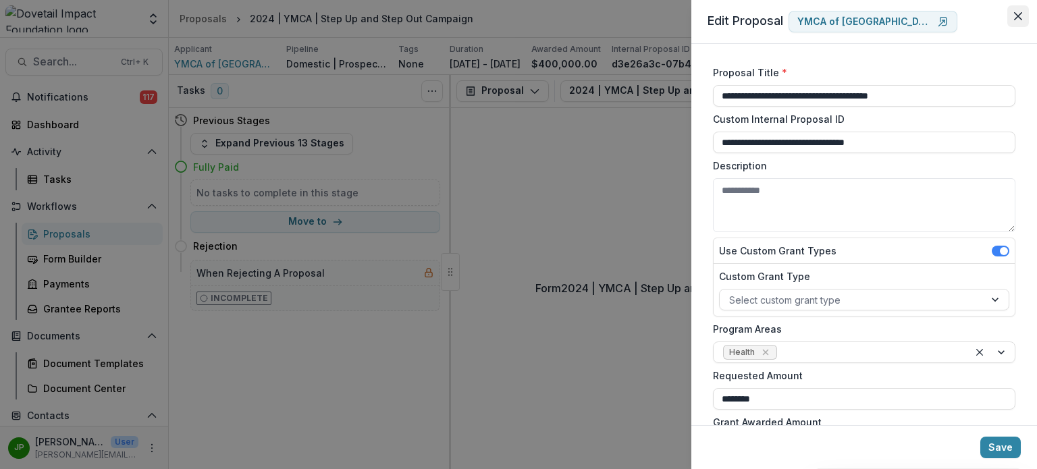
click at [1014, 11] on button "Close" at bounding box center [1018, 16] width 22 height 22
